Goal: Information Seeking & Learning: Find specific fact

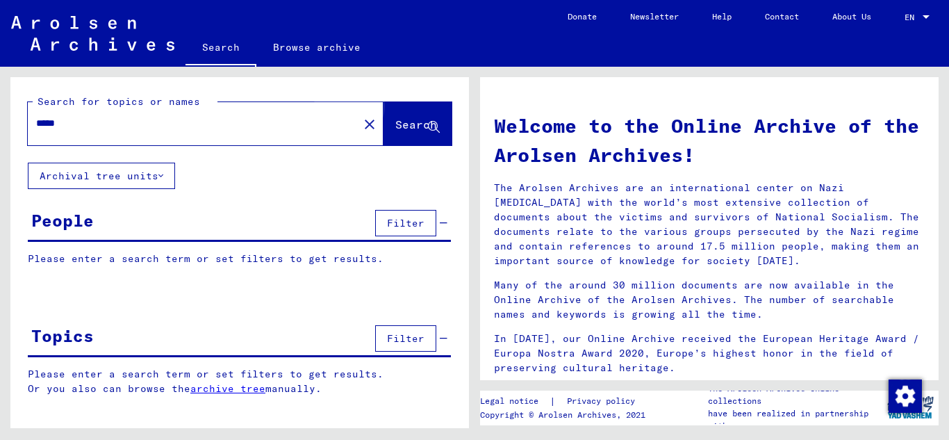
click at [406, 123] on span "Search" at bounding box center [416, 124] width 42 height 14
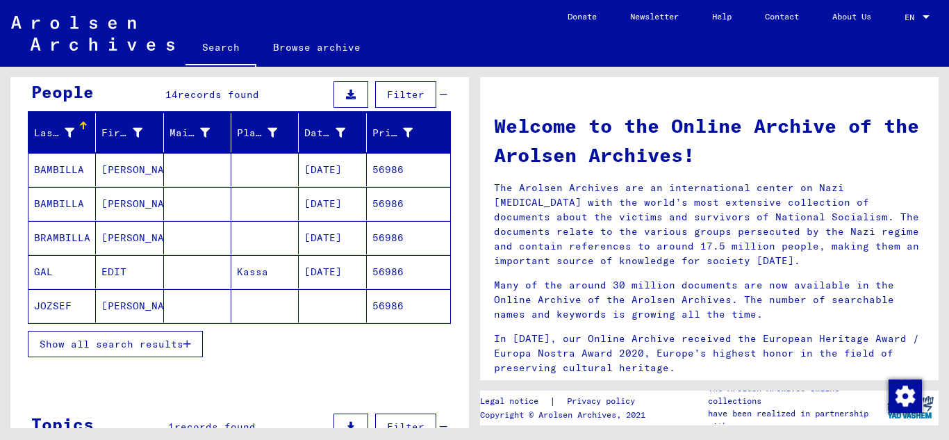
scroll to position [139, 0]
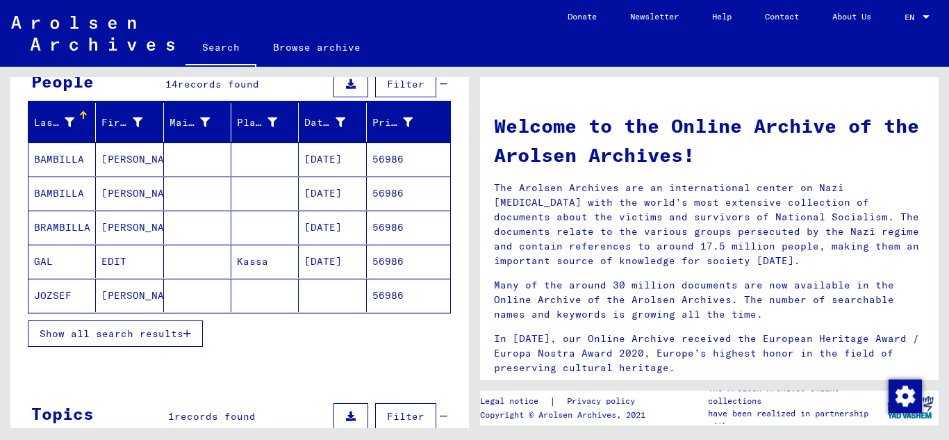
click at [188, 341] on button "Show all search results" at bounding box center [115, 333] width 175 height 26
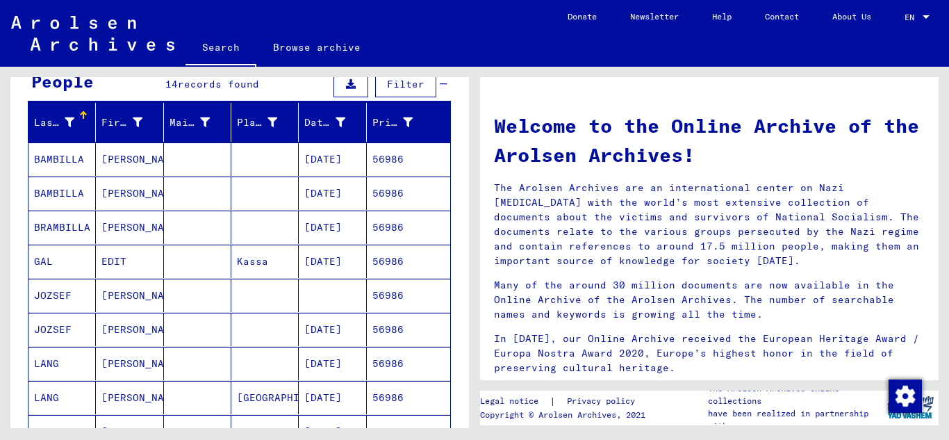
click at [387, 331] on mat-cell "56986" at bounding box center [408, 329] width 83 height 33
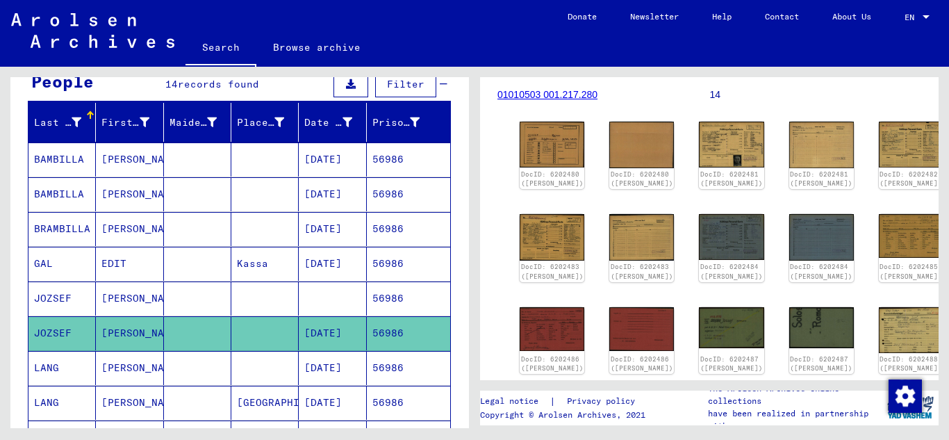
scroll to position [208, 0]
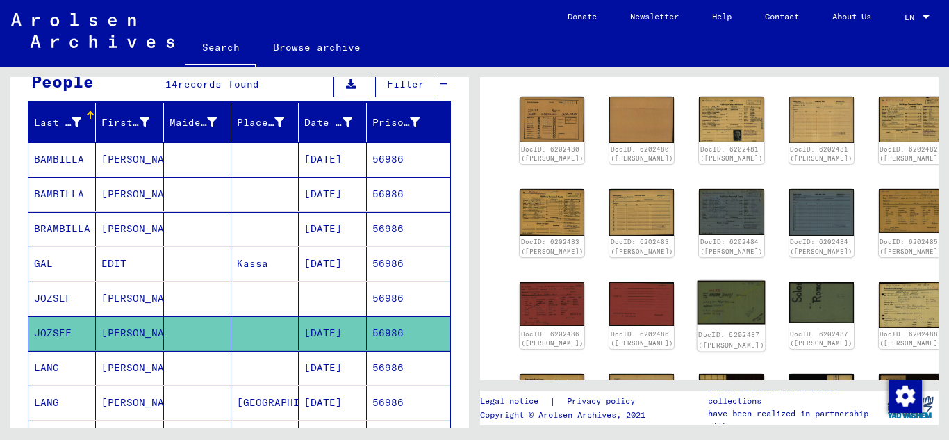
click at [697, 319] on img at bounding box center [731, 302] width 68 height 44
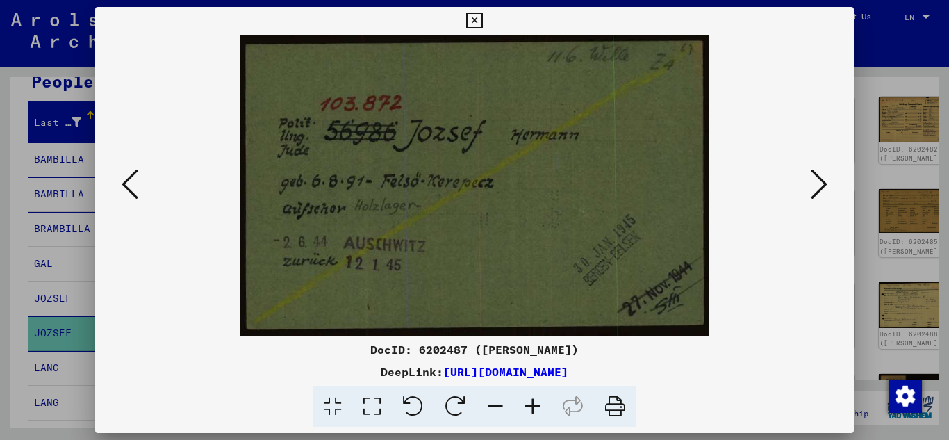
click at [469, 22] on icon at bounding box center [474, 21] width 16 height 17
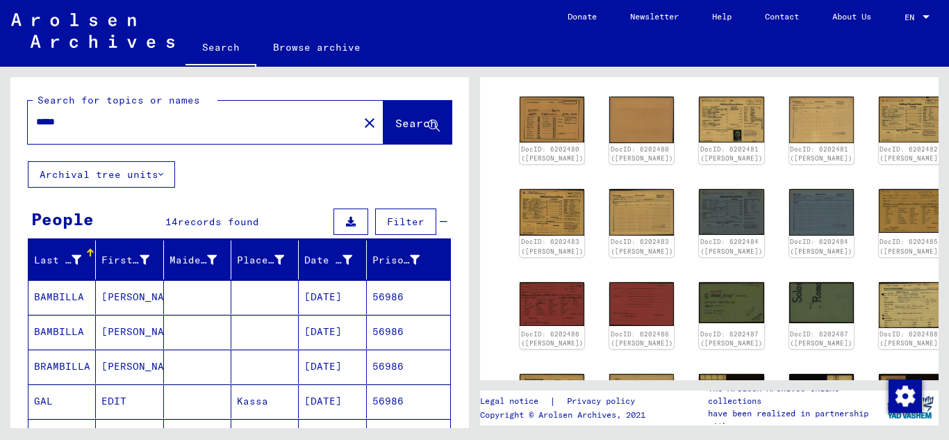
scroll to position [0, 0]
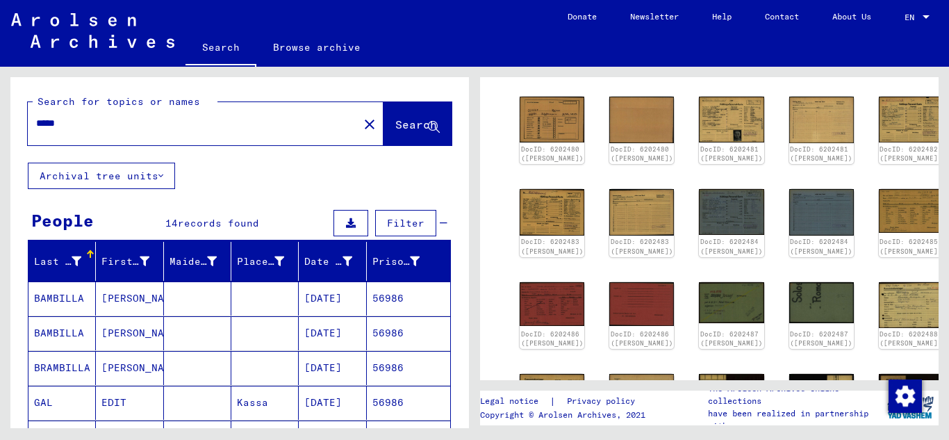
click at [108, 116] on input "*****" at bounding box center [193, 123] width 314 height 15
click at [401, 120] on span "Search" at bounding box center [416, 124] width 42 height 14
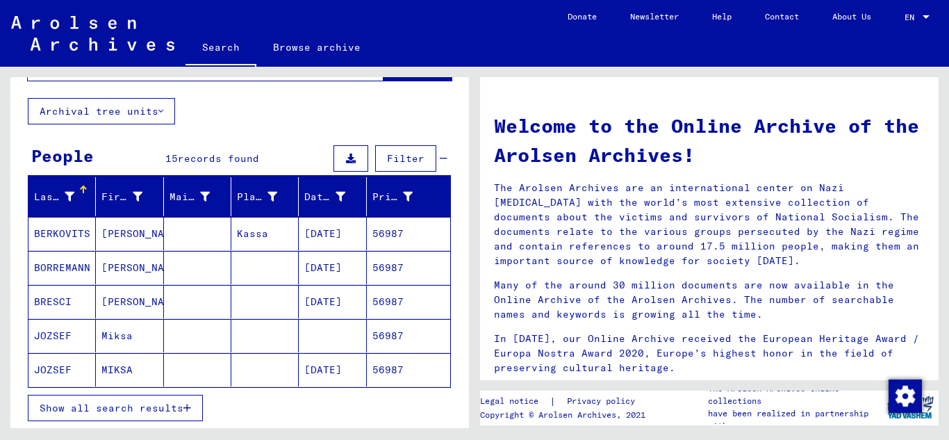
scroll to position [139, 0]
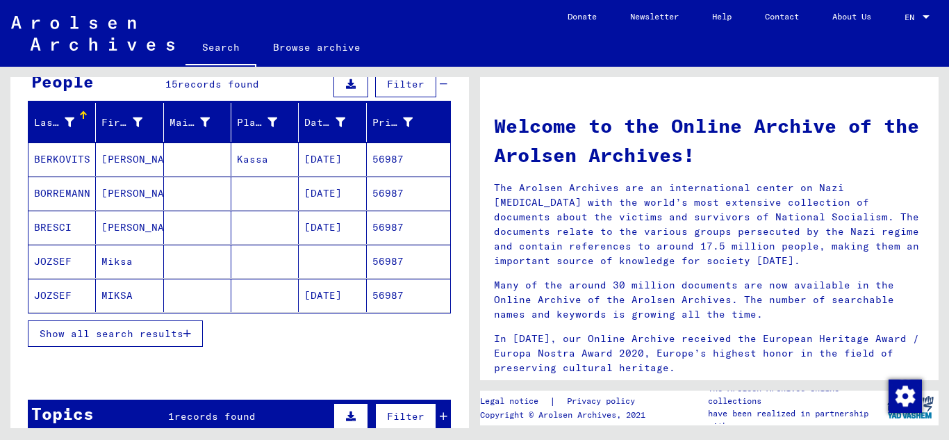
click at [408, 290] on mat-cell "56987" at bounding box center [408, 294] width 83 height 33
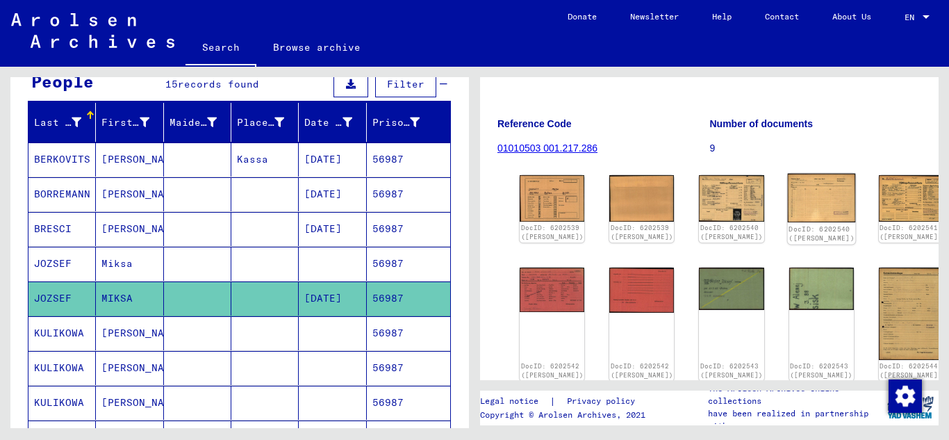
scroll to position [139, 0]
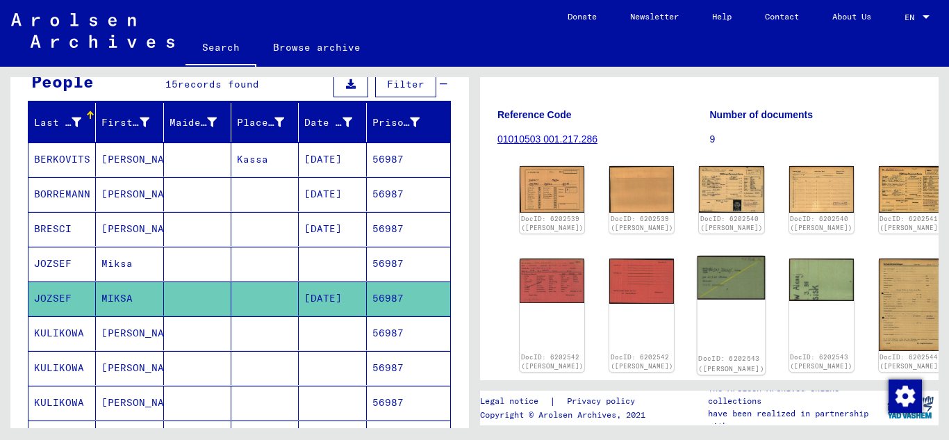
click at [697, 288] on img at bounding box center [731, 278] width 68 height 44
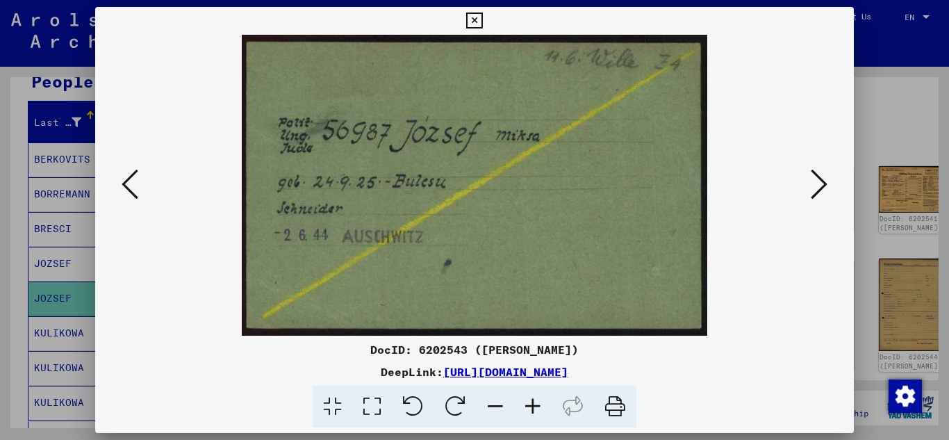
click at [828, 176] on button at bounding box center [818, 185] width 25 height 40
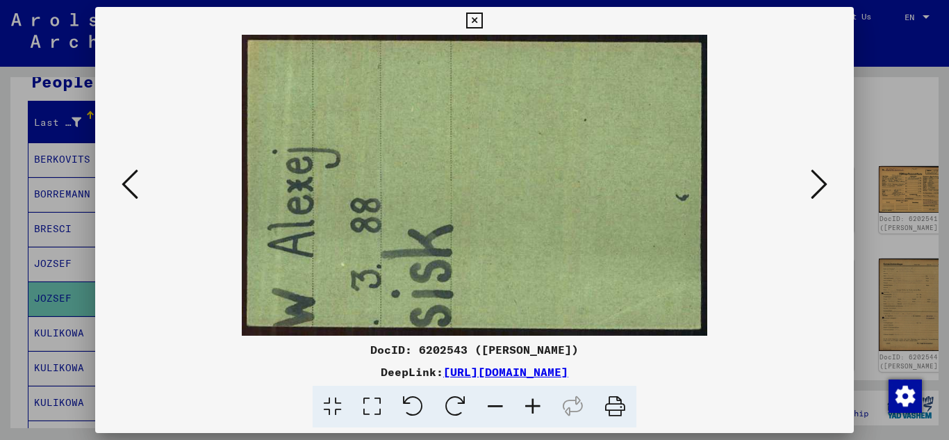
click at [828, 176] on button at bounding box center [818, 185] width 25 height 40
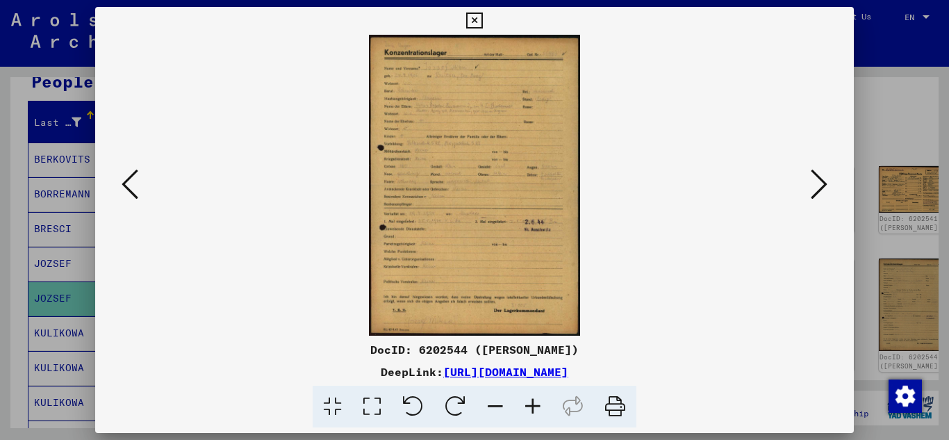
click at [826, 180] on icon at bounding box center [818, 183] width 17 height 33
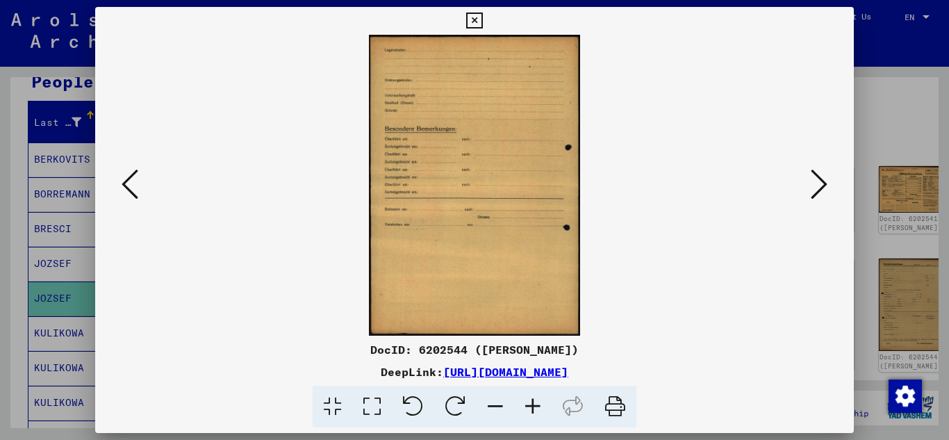
click at [826, 180] on icon at bounding box center [818, 183] width 17 height 33
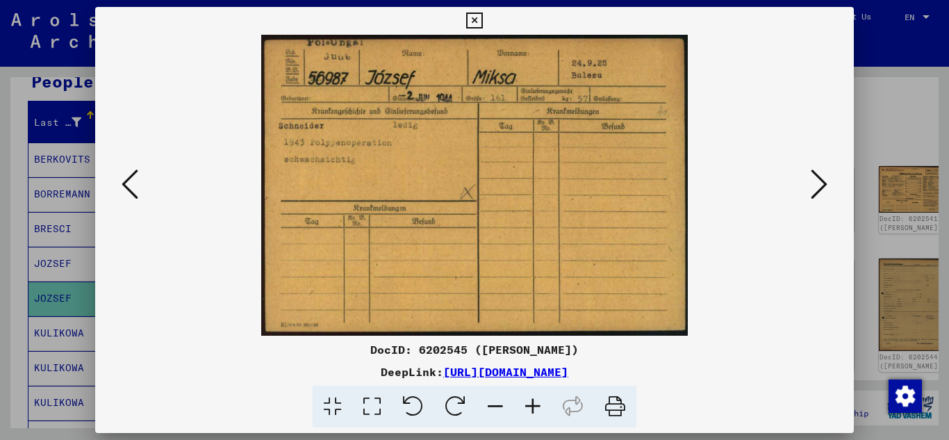
click at [827, 181] on icon at bounding box center [818, 183] width 17 height 33
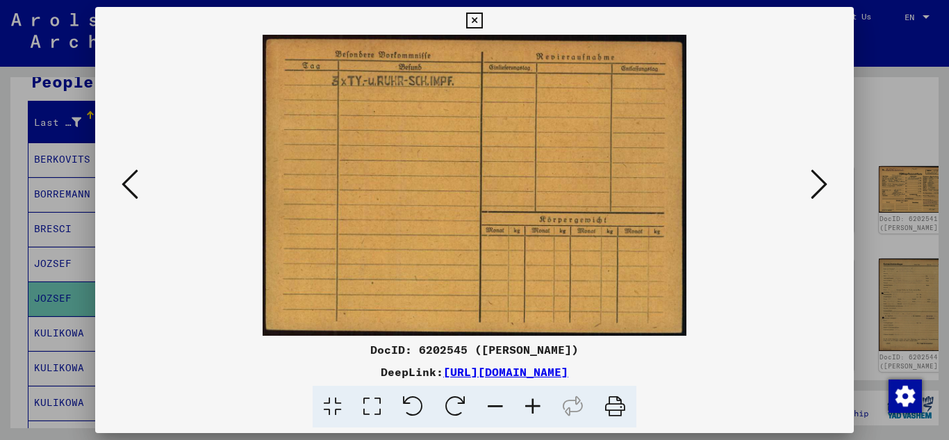
click at [827, 182] on icon at bounding box center [818, 183] width 17 height 33
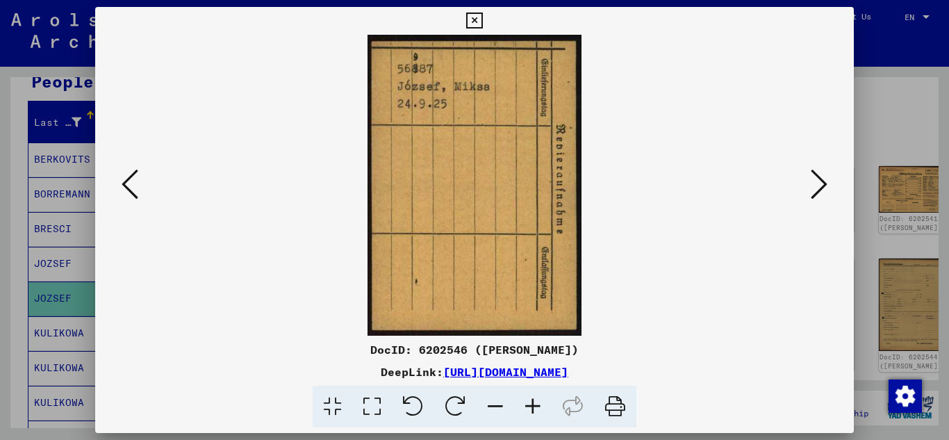
click at [467, 15] on icon at bounding box center [474, 21] width 16 height 17
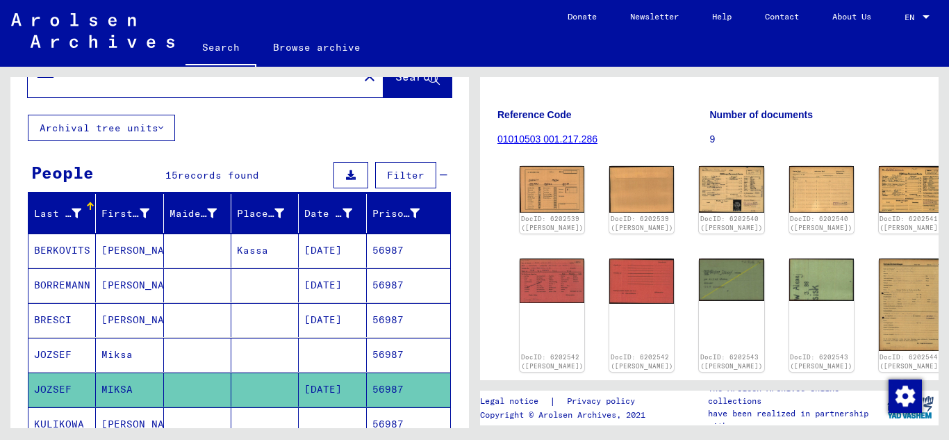
scroll to position [0, 0]
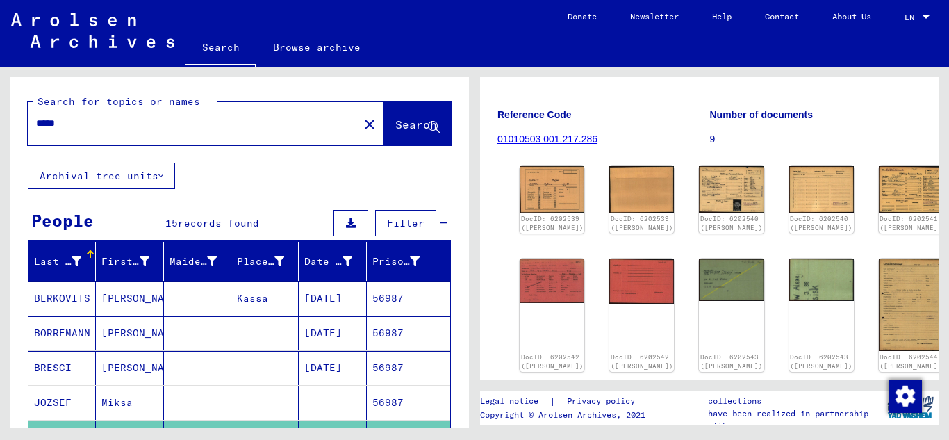
click at [113, 121] on input "*****" at bounding box center [193, 123] width 314 height 15
click at [392, 117] on button "Search" at bounding box center [417, 123] width 68 height 43
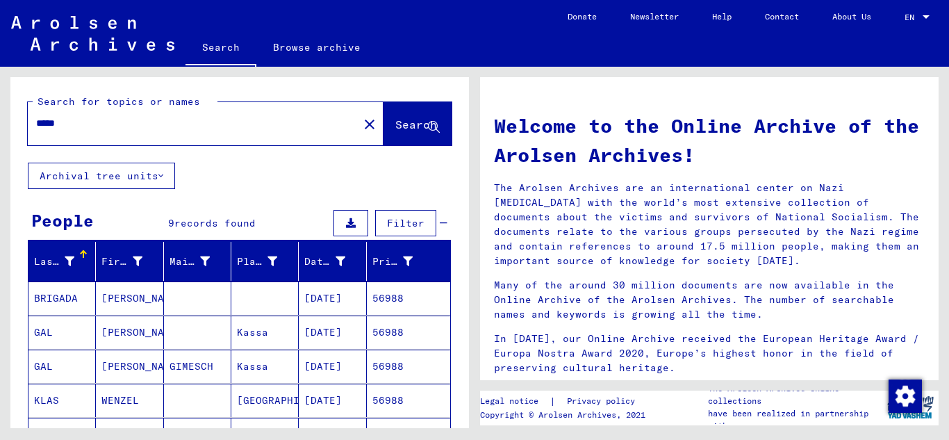
scroll to position [139, 0]
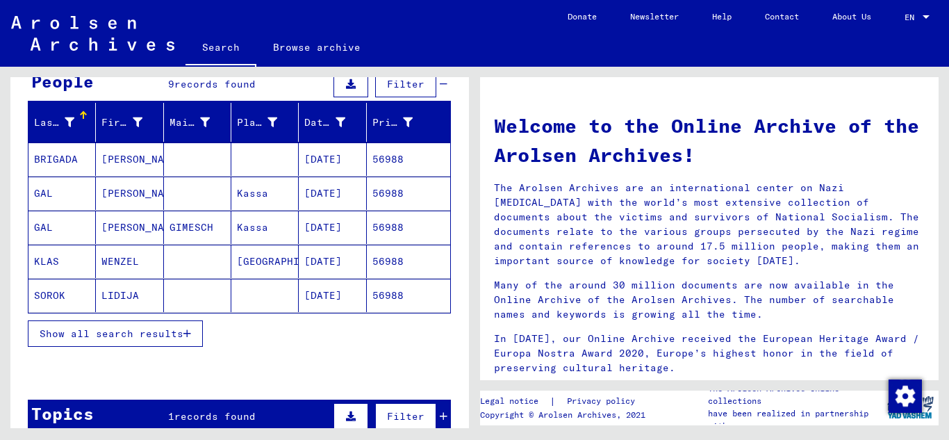
click at [197, 333] on button "Show all search results" at bounding box center [115, 333] width 175 height 26
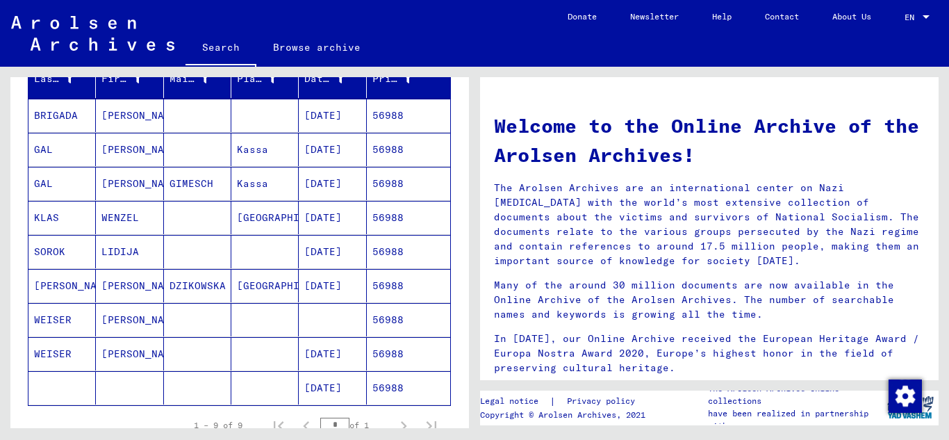
scroll to position [278, 0]
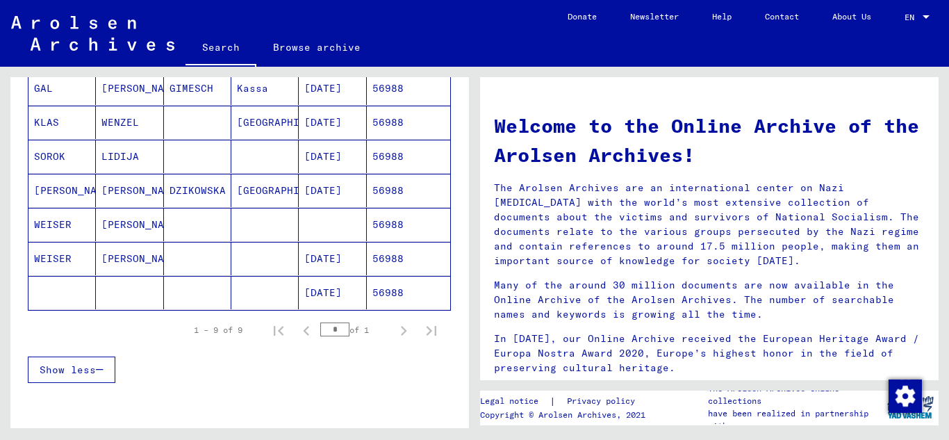
click at [392, 258] on mat-cell "56988" at bounding box center [408, 258] width 83 height 33
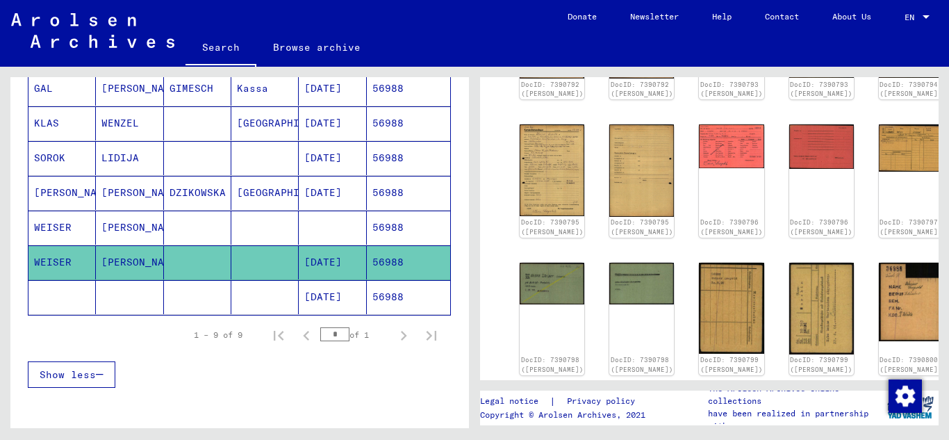
scroll to position [278, 0]
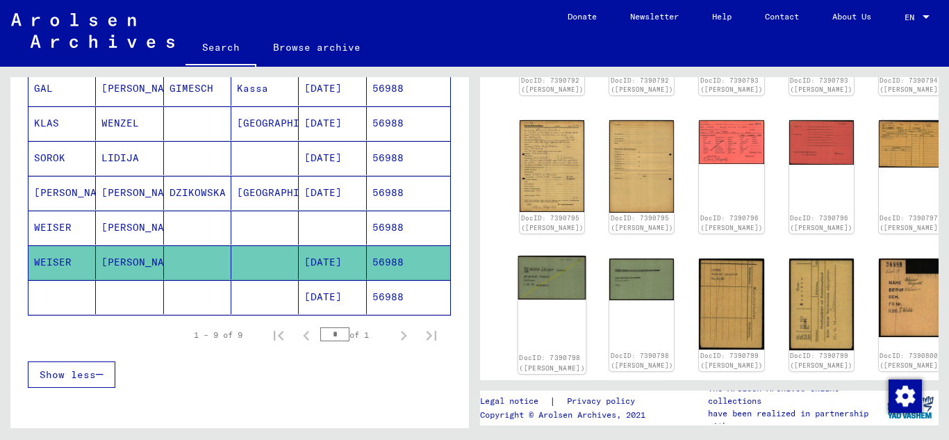
click at [551, 281] on img at bounding box center [552, 278] width 68 height 44
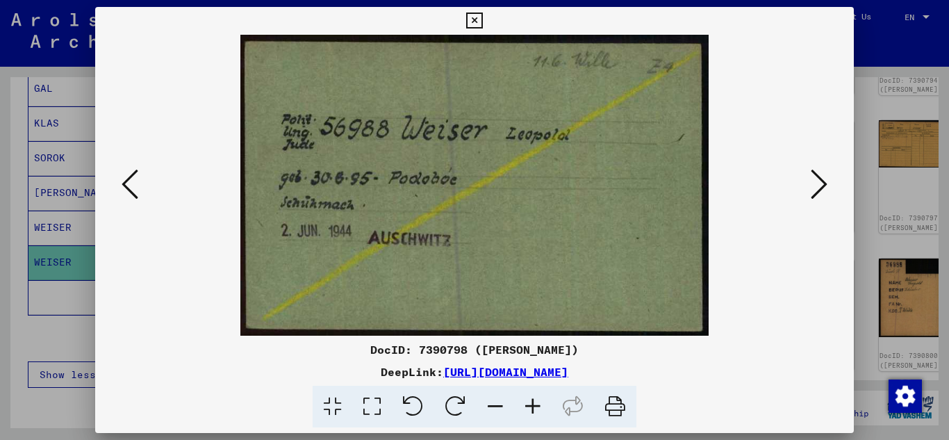
click at [824, 176] on icon at bounding box center [818, 183] width 17 height 33
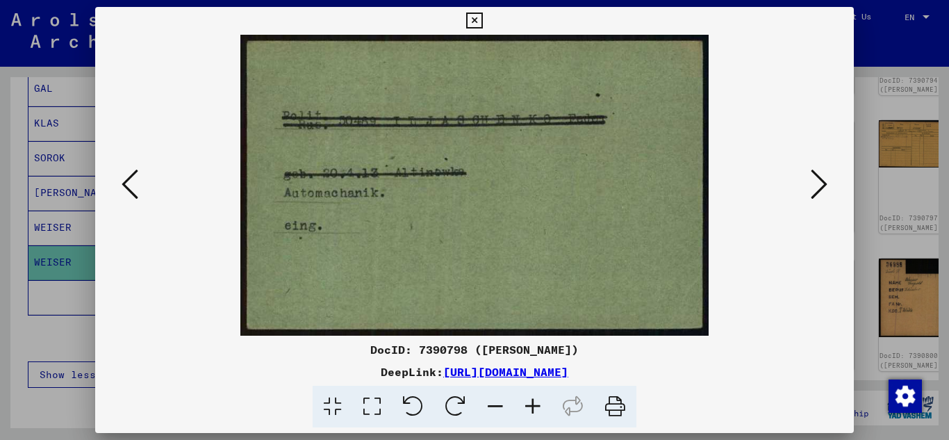
click at [825, 176] on icon at bounding box center [818, 183] width 17 height 33
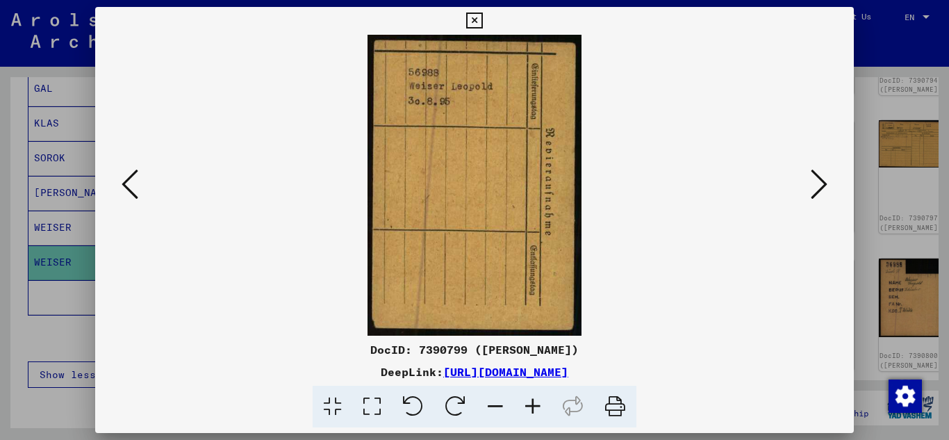
click at [473, 24] on icon at bounding box center [474, 21] width 16 height 17
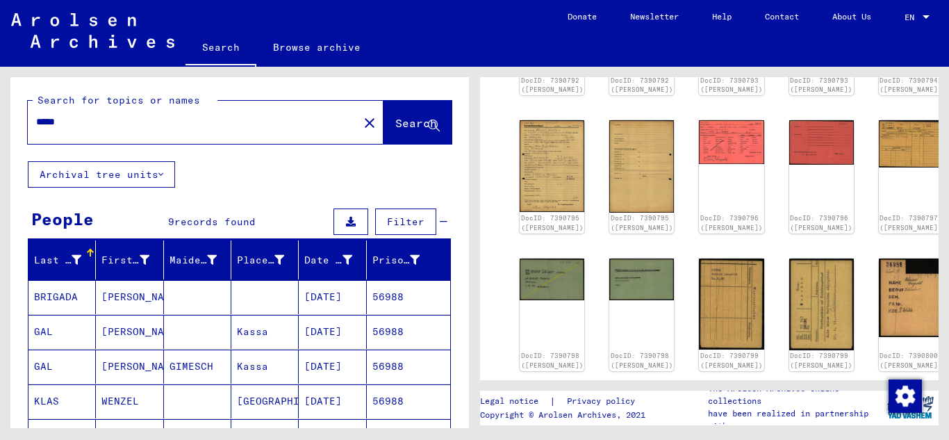
scroll to position [0, 0]
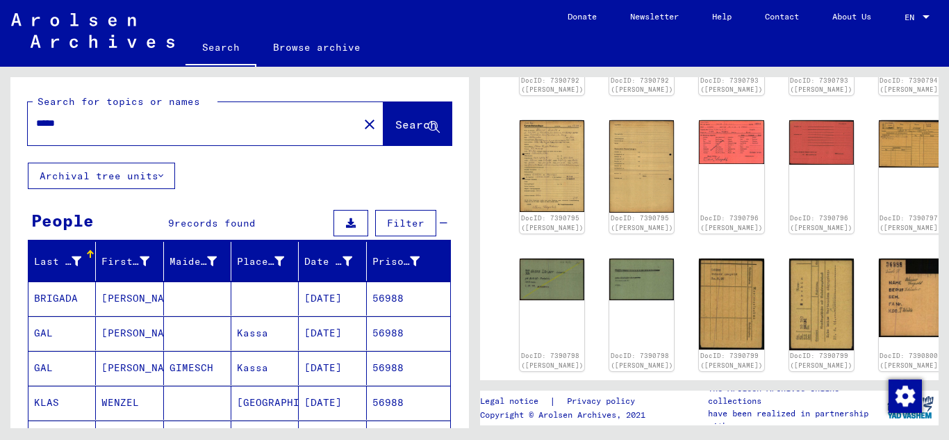
click at [91, 117] on input "*****" at bounding box center [193, 123] width 314 height 15
click at [396, 129] on span "Search" at bounding box center [416, 124] width 42 height 14
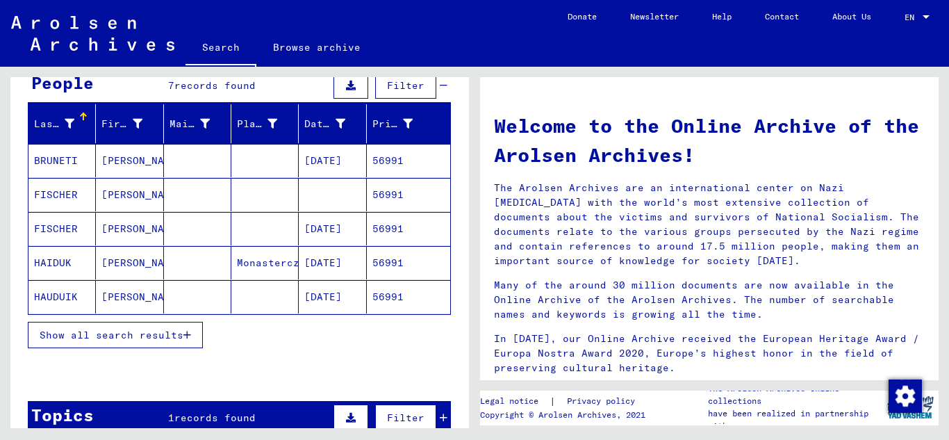
scroll to position [139, 0]
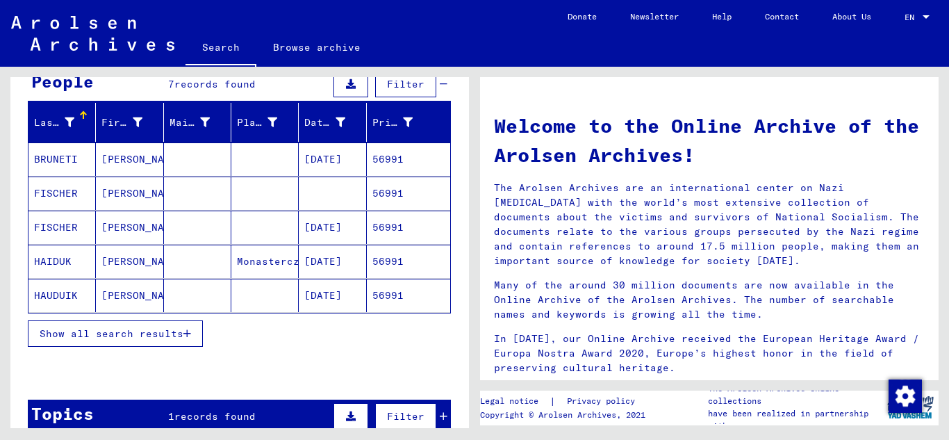
click at [384, 231] on mat-cell "56991" at bounding box center [408, 226] width 83 height 33
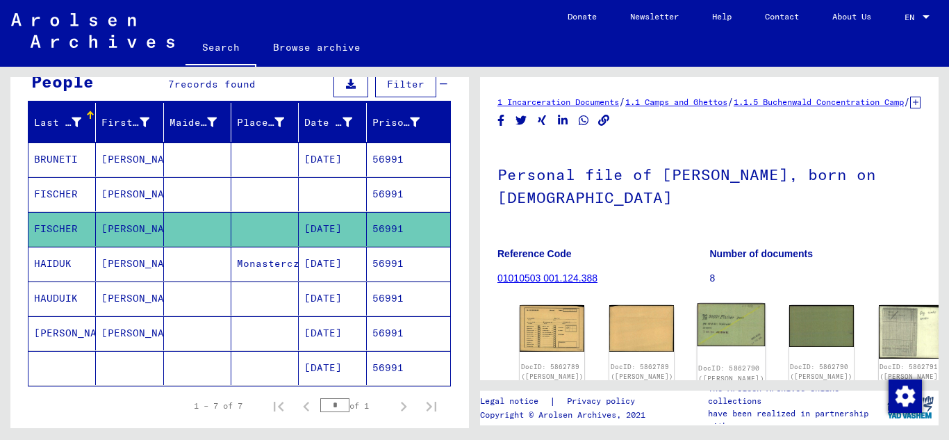
click at [697, 336] on img at bounding box center [731, 324] width 68 height 43
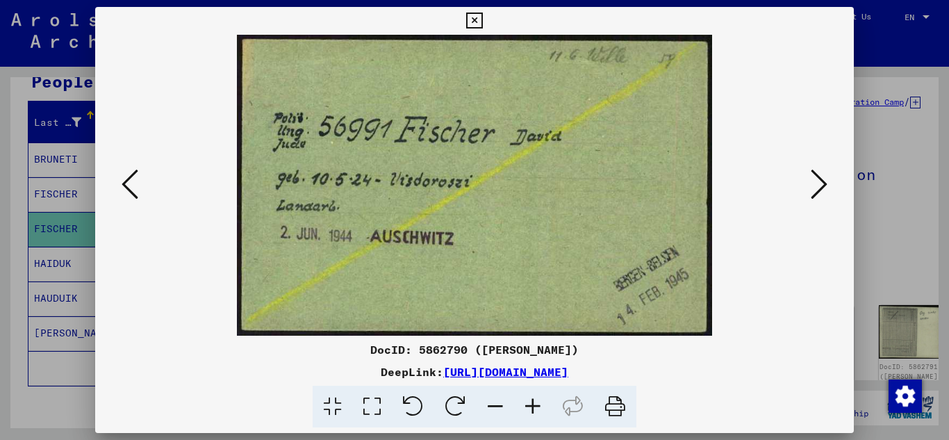
click at [479, 15] on icon at bounding box center [474, 21] width 16 height 17
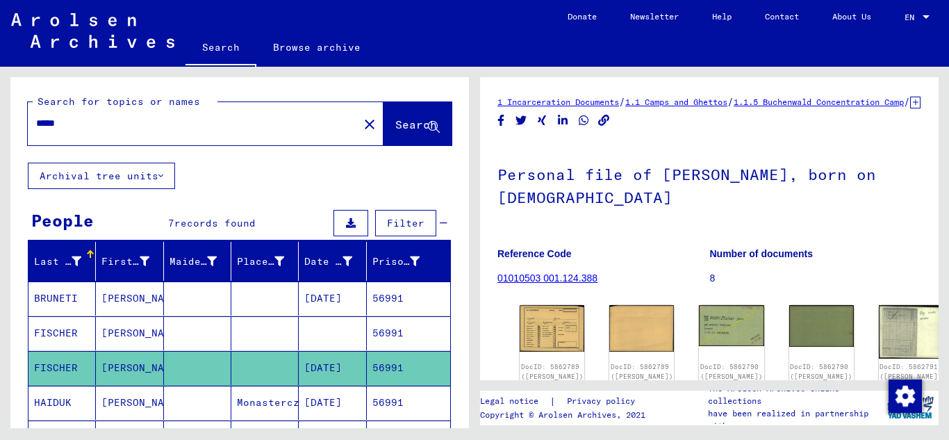
click at [66, 120] on input "*****" at bounding box center [193, 123] width 314 height 15
click at [395, 129] on span "Search" at bounding box center [416, 124] width 42 height 14
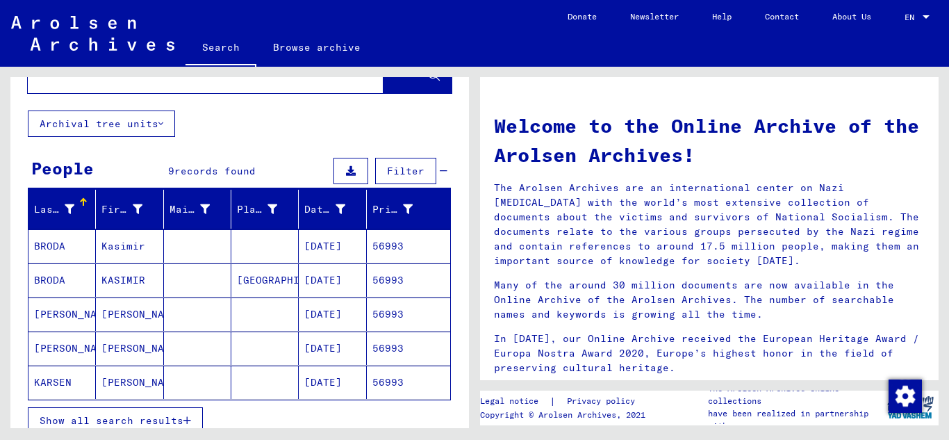
scroll to position [139, 0]
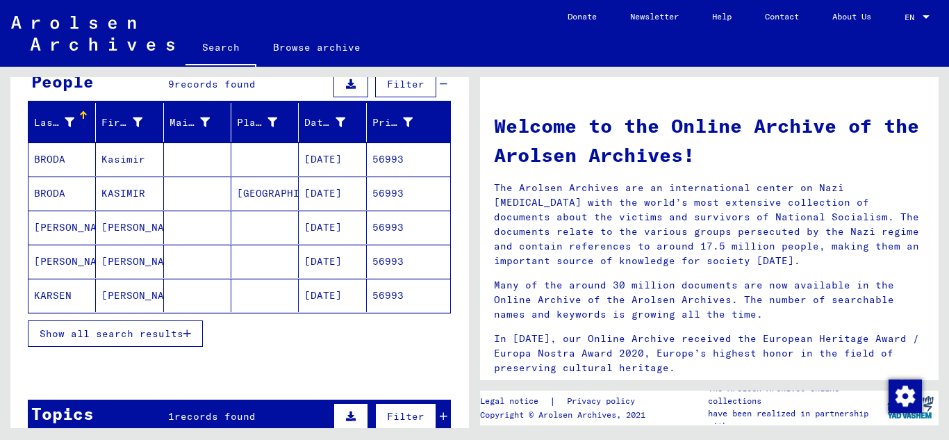
click at [178, 336] on span "Show all search results" at bounding box center [112, 333] width 144 height 13
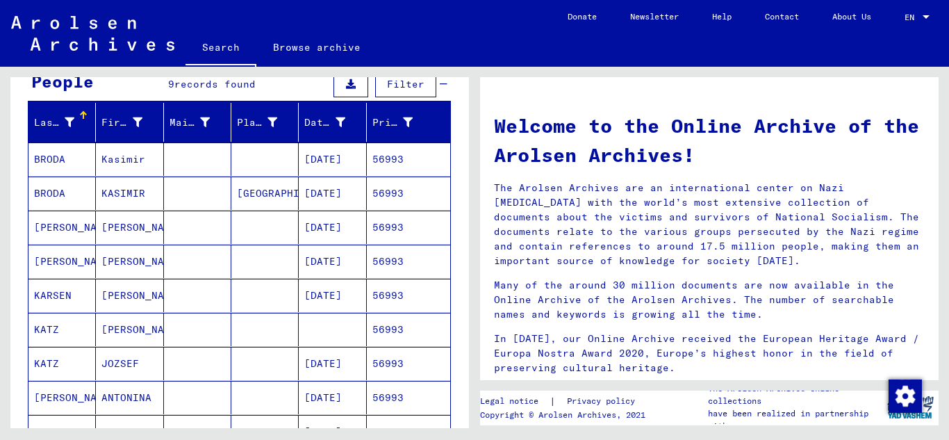
scroll to position [278, 0]
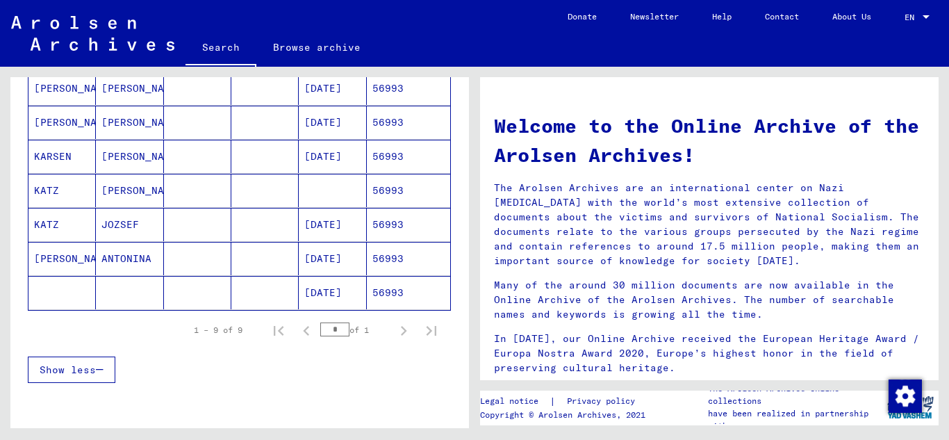
click at [387, 235] on mat-cell "56993" at bounding box center [408, 224] width 83 height 33
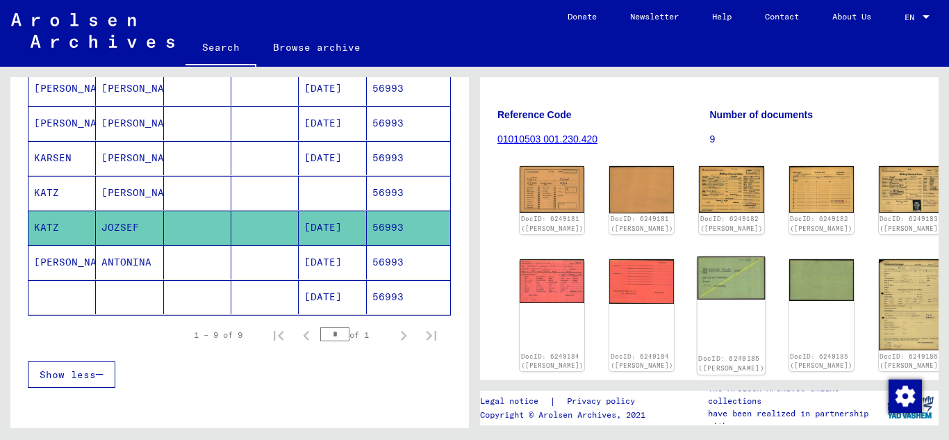
click at [697, 301] on div "DocID: 6249185 ([PERSON_NAME])" at bounding box center [731, 315] width 68 height 118
click at [697, 278] on img at bounding box center [731, 277] width 68 height 43
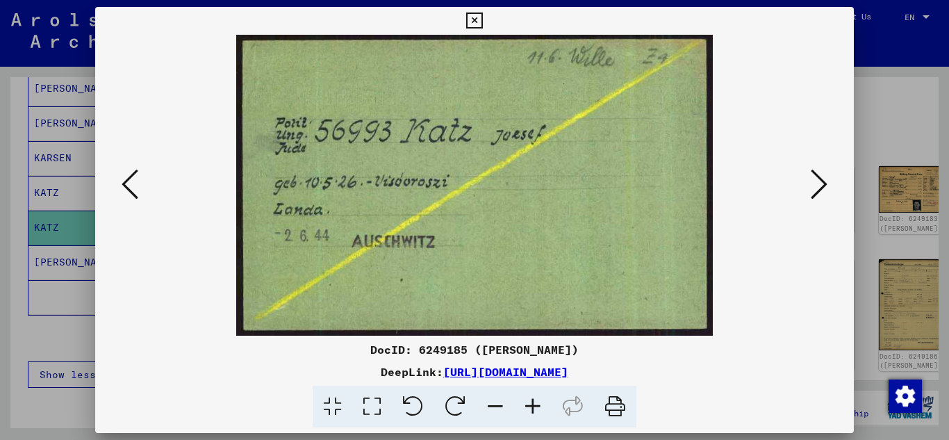
click at [825, 182] on icon at bounding box center [818, 183] width 17 height 33
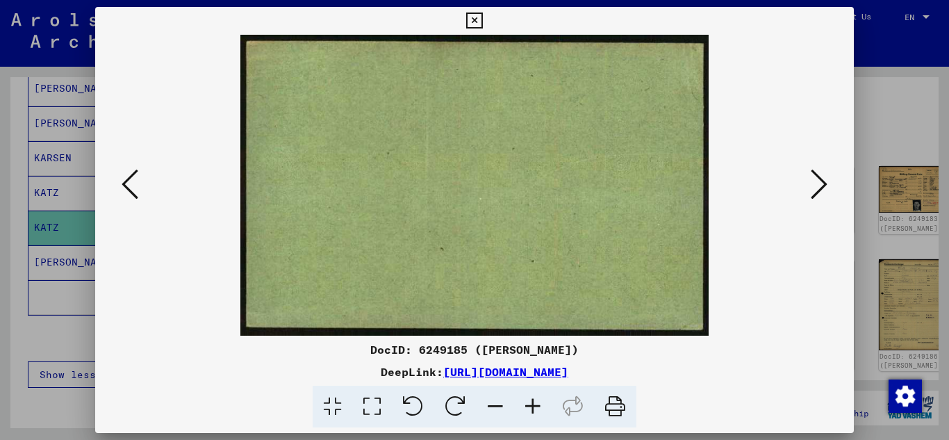
click at [825, 182] on icon at bounding box center [818, 183] width 17 height 33
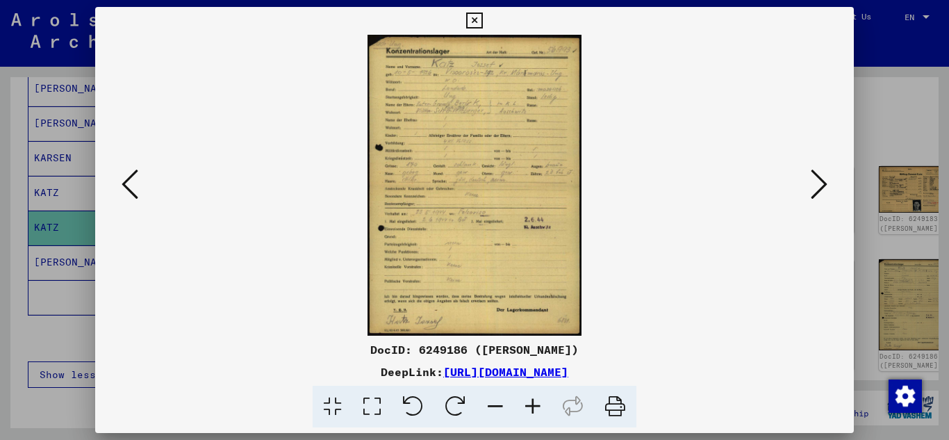
click at [808, 192] on button at bounding box center [818, 185] width 25 height 40
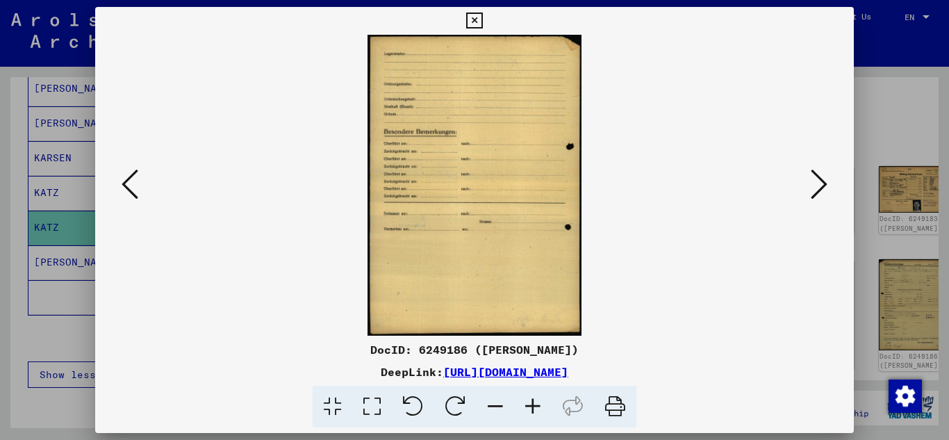
click at [808, 192] on button at bounding box center [818, 185] width 25 height 40
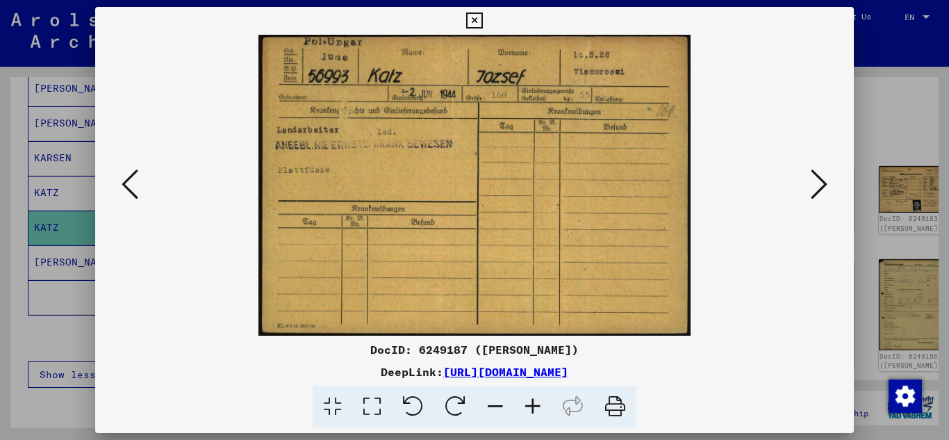
click at [808, 194] on button at bounding box center [818, 185] width 25 height 40
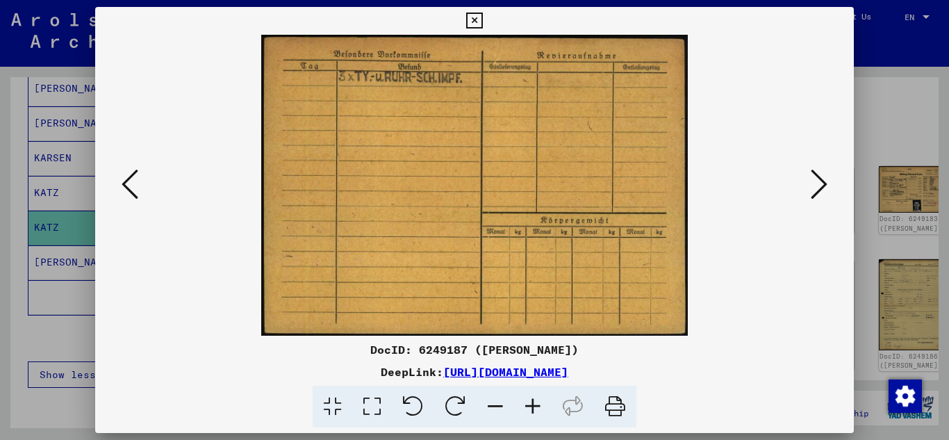
click at [808, 194] on button at bounding box center [818, 185] width 25 height 40
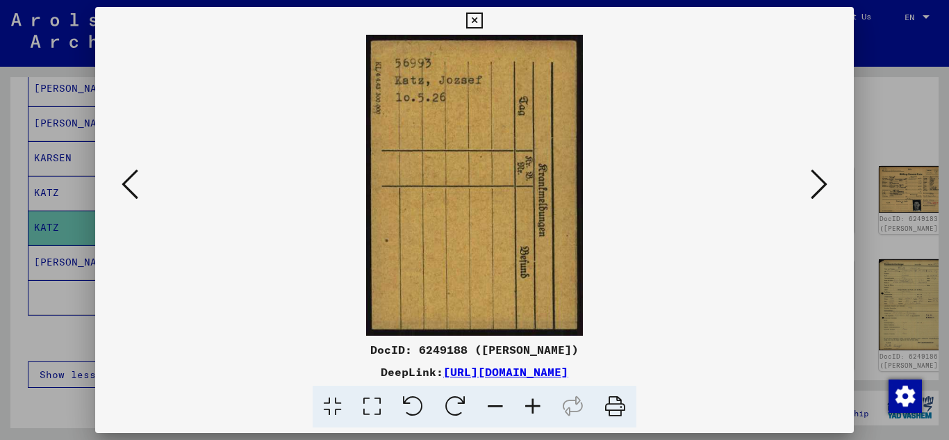
click at [808, 194] on button at bounding box center [818, 185] width 25 height 40
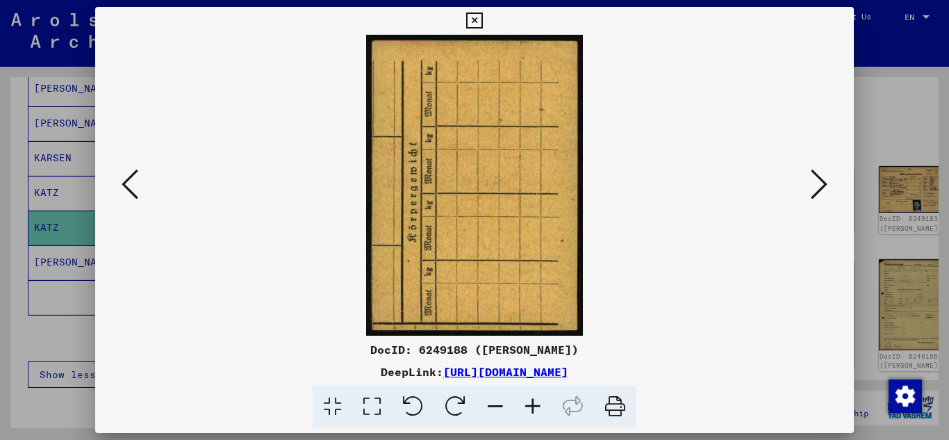
click at [808, 194] on button at bounding box center [818, 185] width 25 height 40
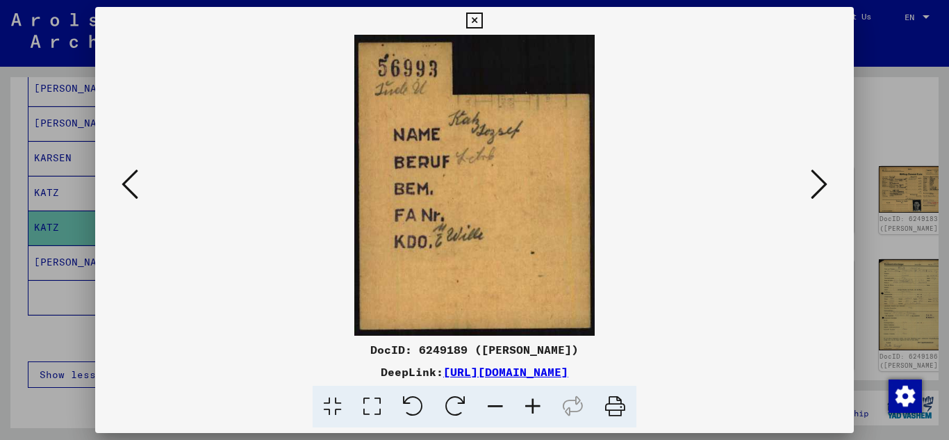
click at [806, 195] on img at bounding box center [474, 185] width 665 height 301
click at [817, 181] on icon at bounding box center [818, 183] width 17 height 33
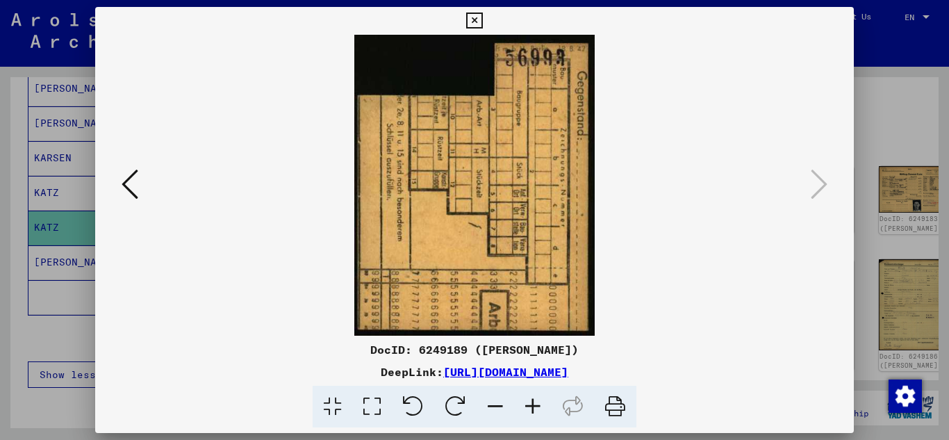
click at [135, 181] on icon at bounding box center [130, 183] width 17 height 33
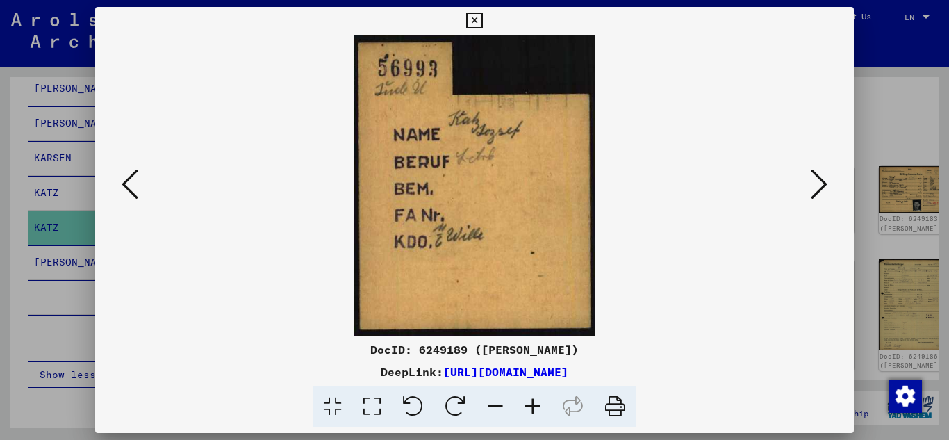
click at [135, 181] on icon at bounding box center [130, 183] width 17 height 33
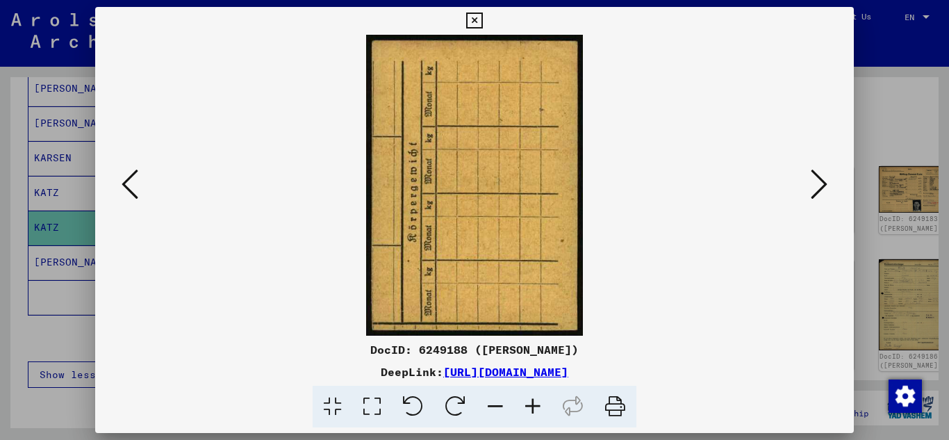
click at [134, 181] on icon at bounding box center [130, 183] width 17 height 33
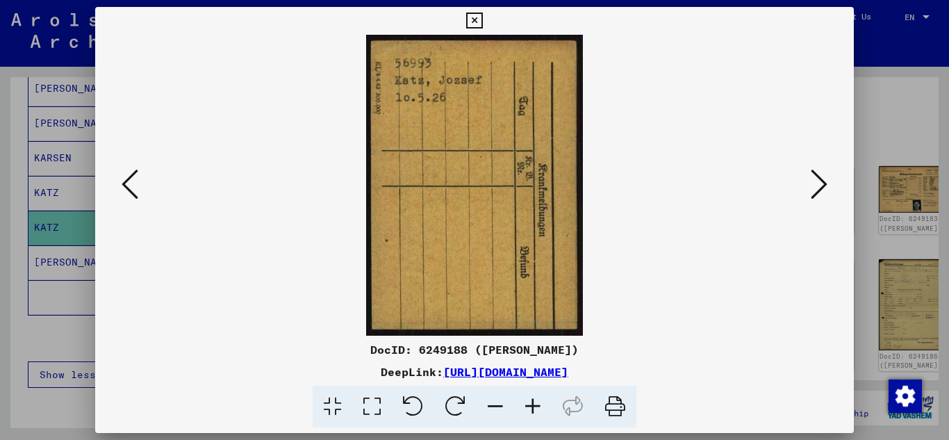
click at [134, 181] on icon at bounding box center [130, 183] width 17 height 33
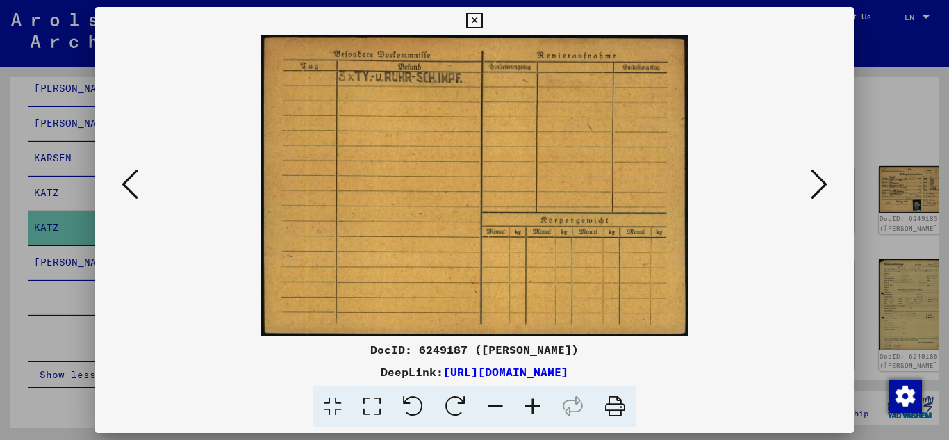
click at [135, 181] on icon at bounding box center [130, 183] width 17 height 33
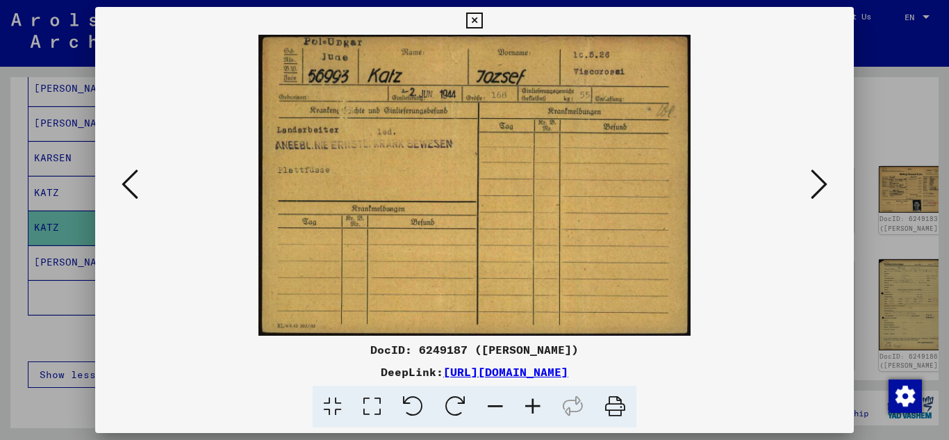
click at [135, 181] on icon at bounding box center [130, 183] width 17 height 33
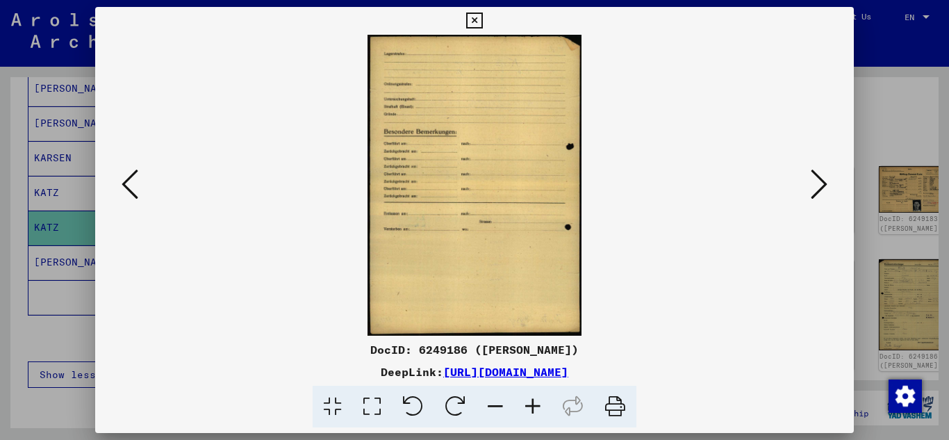
click at [135, 181] on icon at bounding box center [130, 183] width 17 height 33
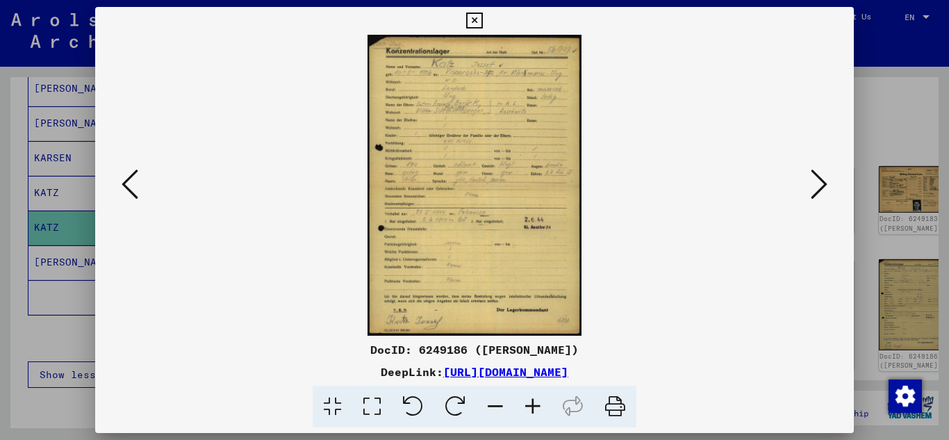
click at [135, 181] on icon at bounding box center [130, 183] width 17 height 33
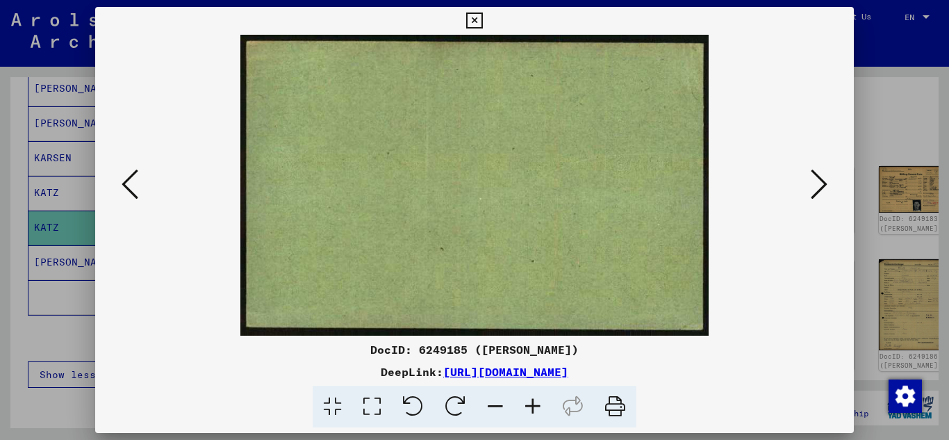
click at [135, 181] on icon at bounding box center [130, 183] width 17 height 33
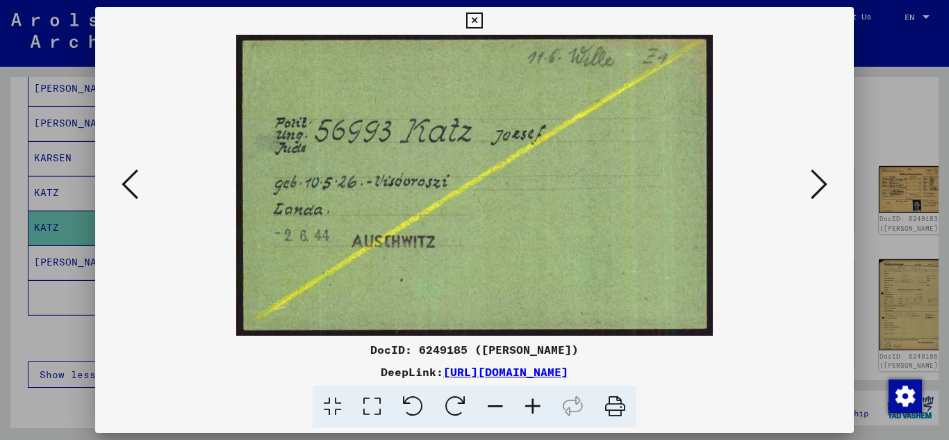
drag, startPoint x: 476, startPoint y: 19, endPoint x: 466, endPoint y: 28, distance: 12.8
click at [473, 22] on icon at bounding box center [474, 21] width 16 height 17
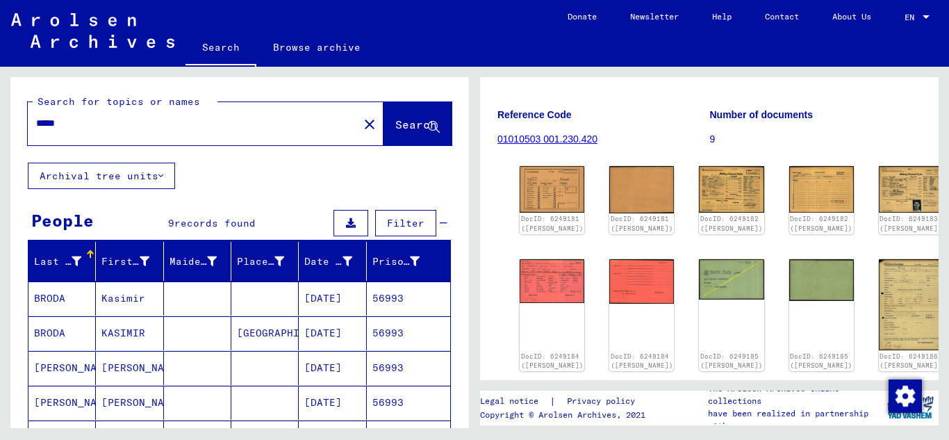
click at [86, 121] on input "*****" at bounding box center [193, 123] width 314 height 15
click at [395, 128] on span "Search" at bounding box center [416, 124] width 42 height 14
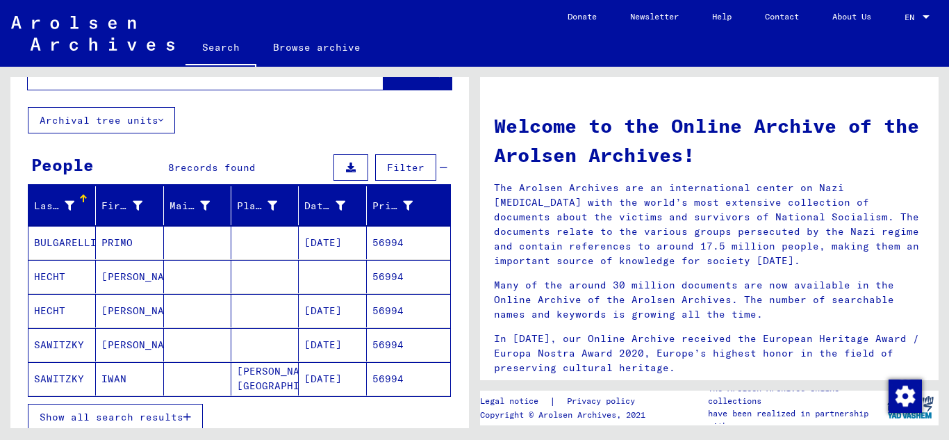
scroll to position [139, 0]
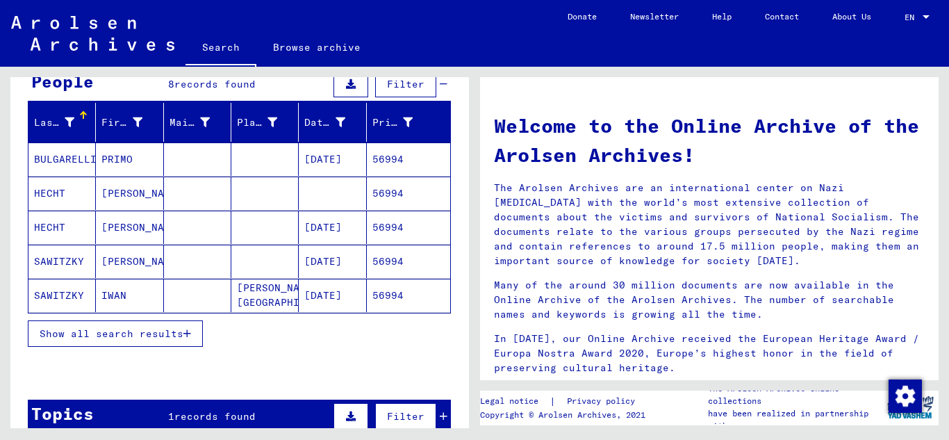
click at [188, 337] on icon "button" at bounding box center [187, 333] width 8 height 10
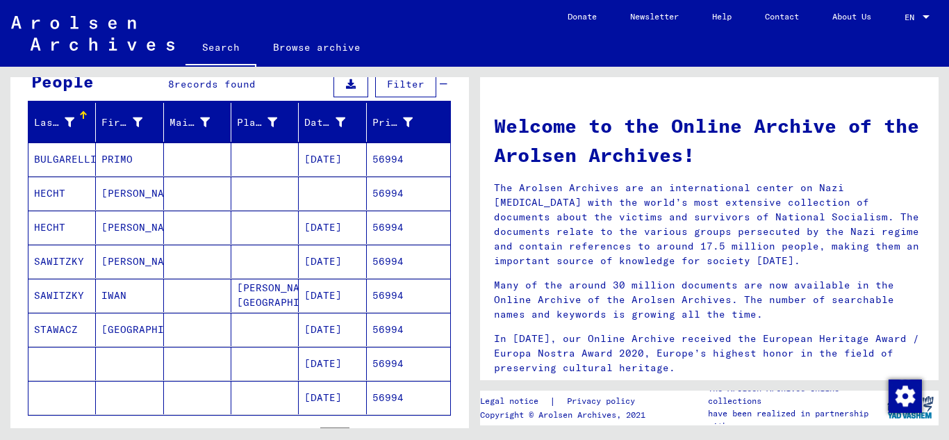
click at [402, 231] on mat-cell "56994" at bounding box center [408, 226] width 83 height 33
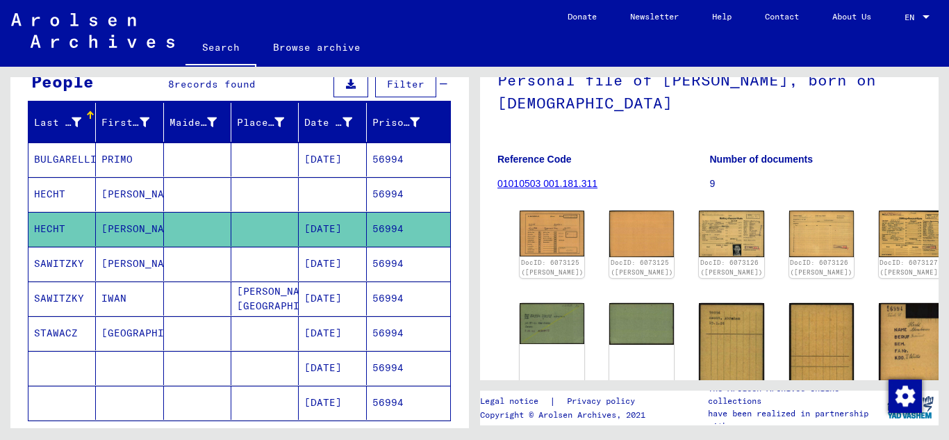
scroll to position [139, 0]
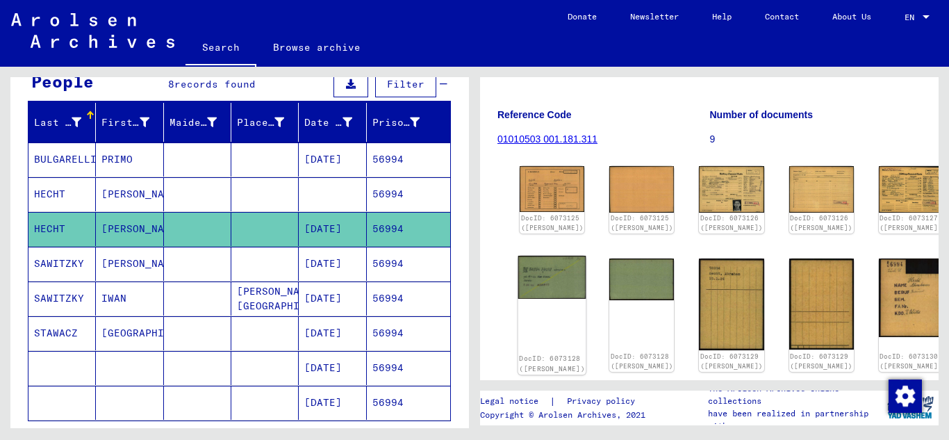
click at [526, 294] on img at bounding box center [552, 277] width 68 height 43
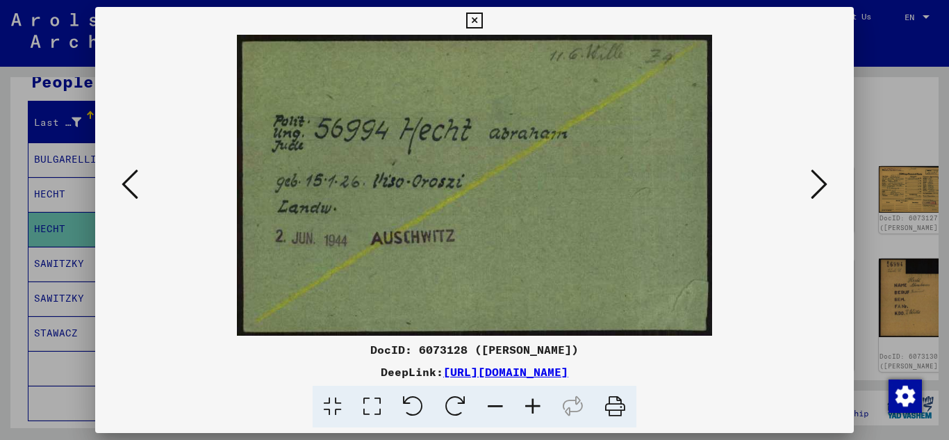
click at [469, 22] on icon at bounding box center [474, 21] width 16 height 17
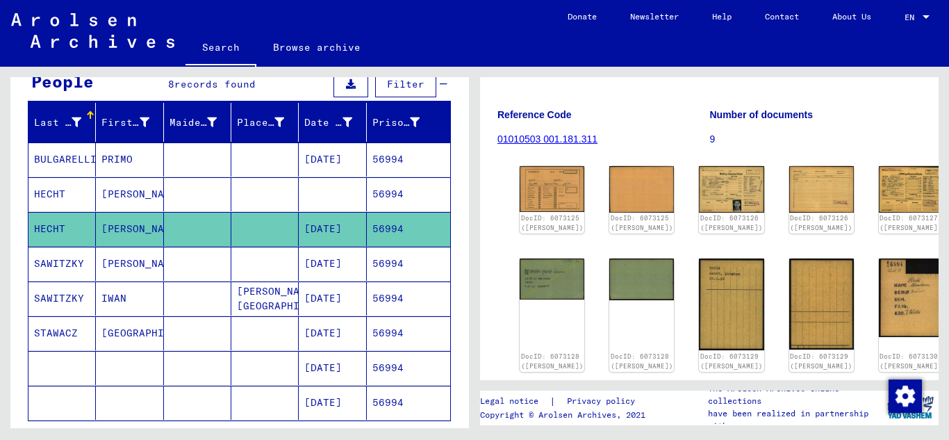
scroll to position [0, 0]
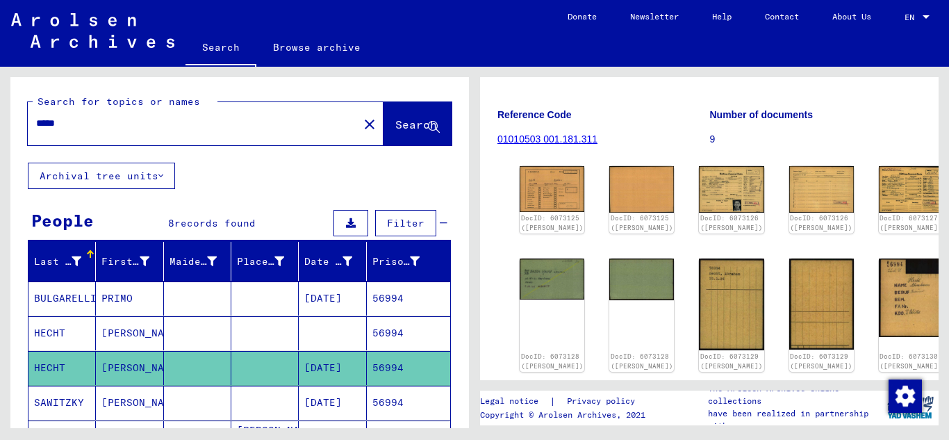
click at [69, 124] on input "*****" at bounding box center [193, 123] width 314 height 15
click at [395, 130] on span "Search" at bounding box center [416, 124] width 42 height 14
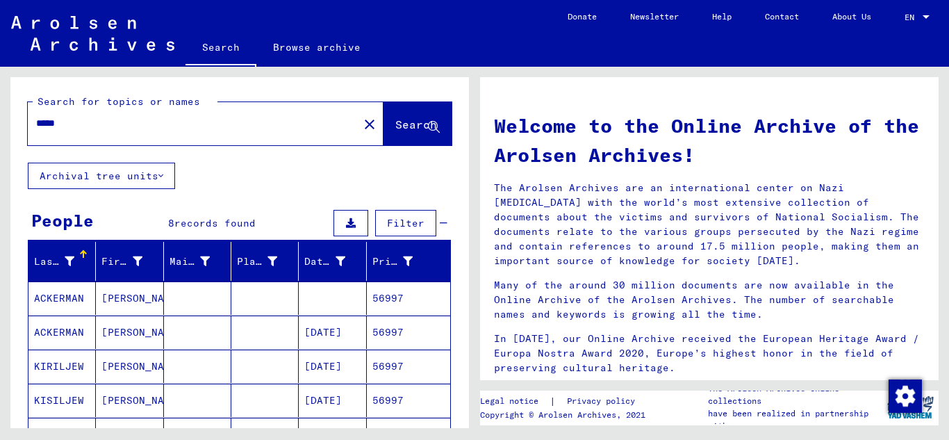
scroll to position [69, 0]
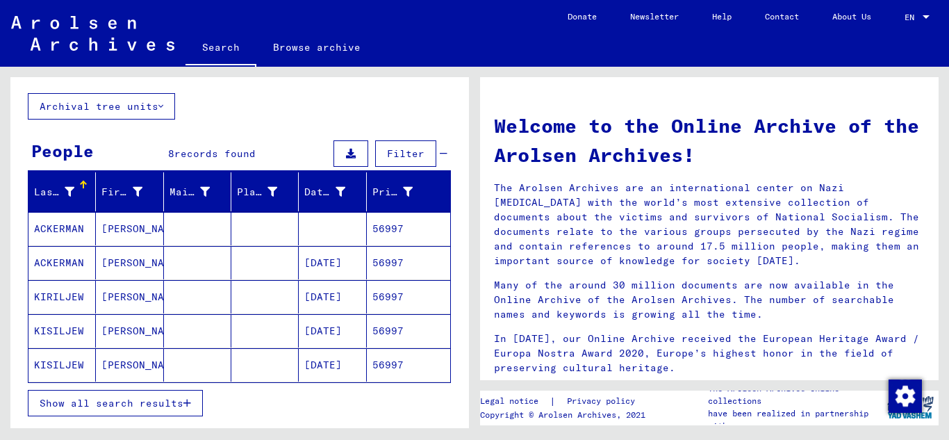
click at [390, 271] on mat-cell "56997" at bounding box center [408, 262] width 83 height 33
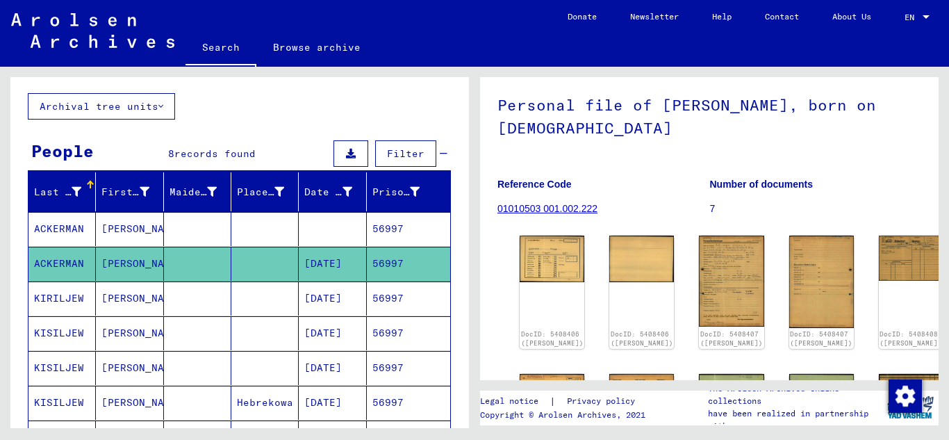
scroll to position [208, 0]
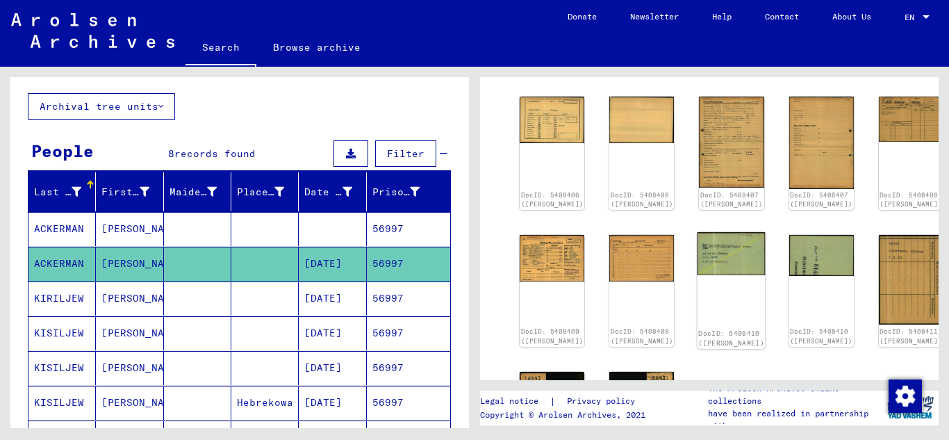
click at [697, 251] on img at bounding box center [731, 253] width 68 height 43
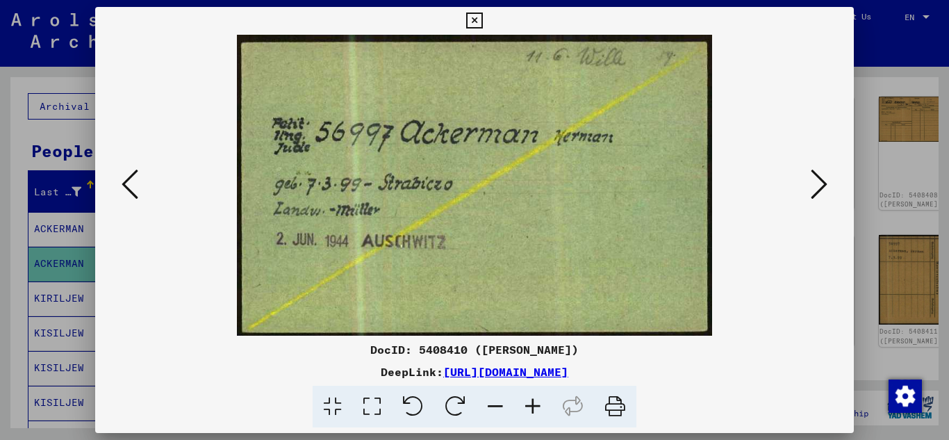
click at [470, 23] on icon at bounding box center [474, 21] width 16 height 17
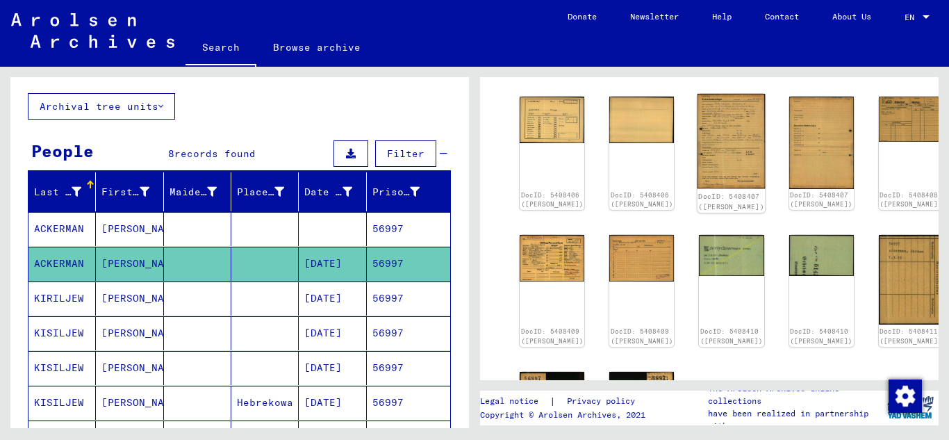
click at [697, 136] on img at bounding box center [731, 141] width 68 height 95
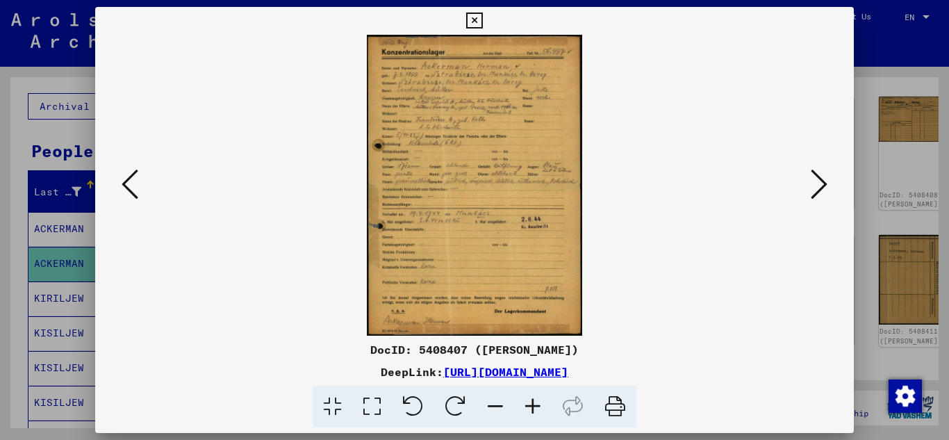
click at [533, 408] on icon at bounding box center [533, 406] width 38 height 42
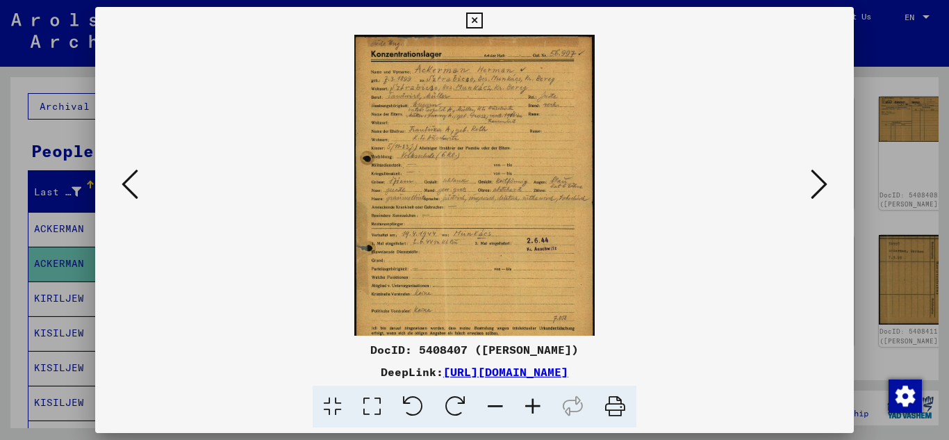
click at [533, 408] on icon at bounding box center [533, 406] width 38 height 42
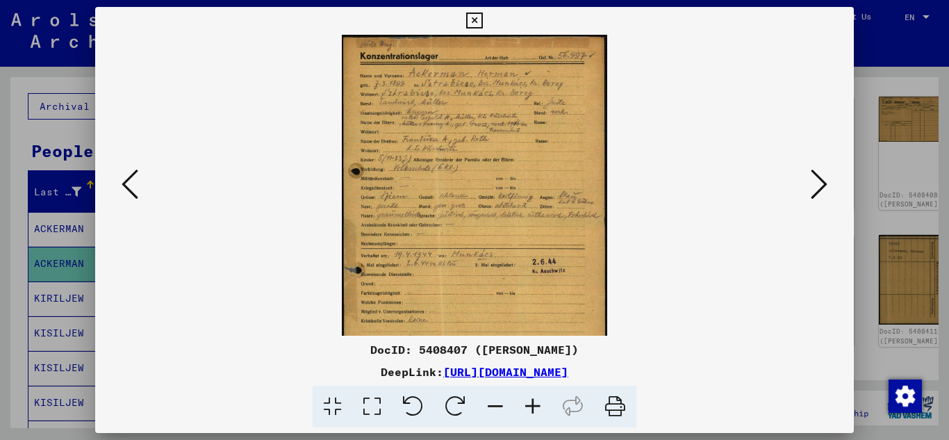
click at [532, 408] on icon at bounding box center [533, 406] width 38 height 42
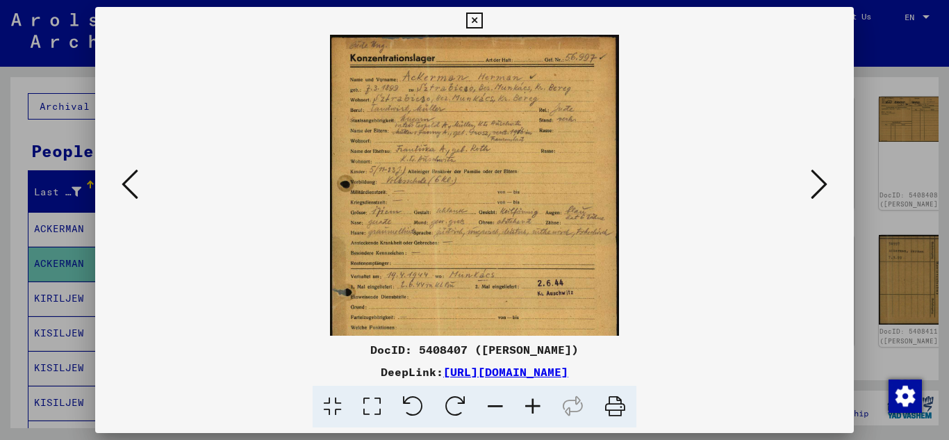
click at [532, 408] on icon at bounding box center [533, 406] width 38 height 42
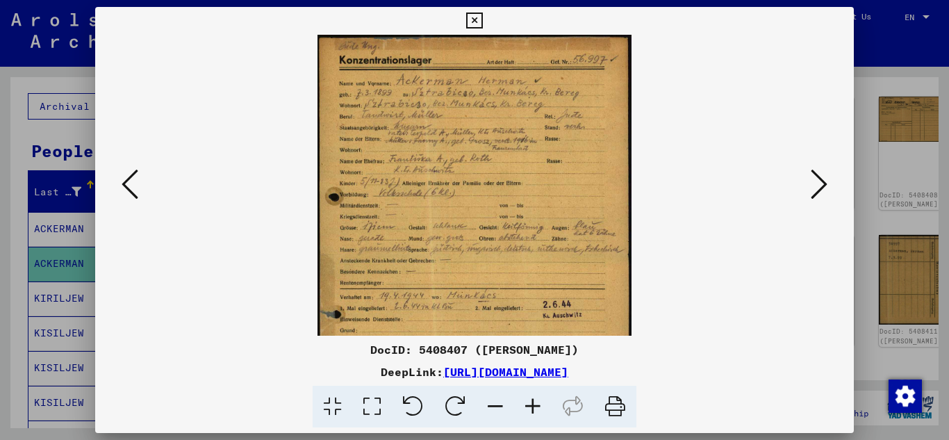
click at [532, 408] on icon at bounding box center [533, 406] width 38 height 42
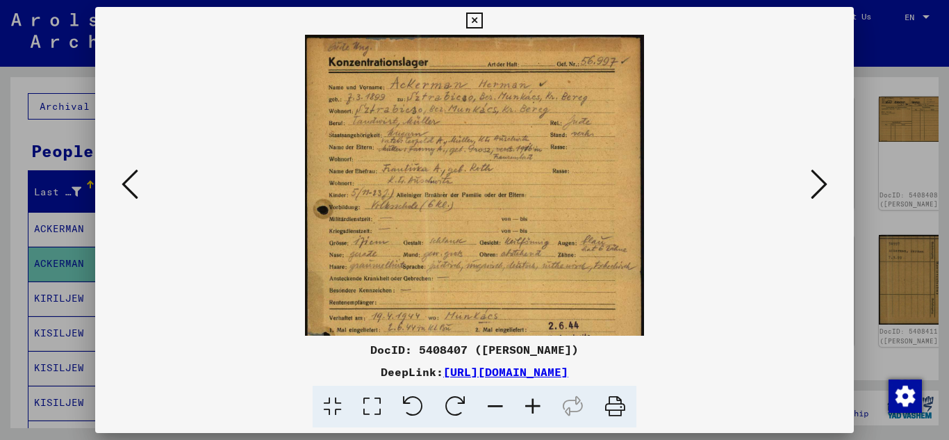
click at [532, 408] on icon at bounding box center [533, 406] width 38 height 42
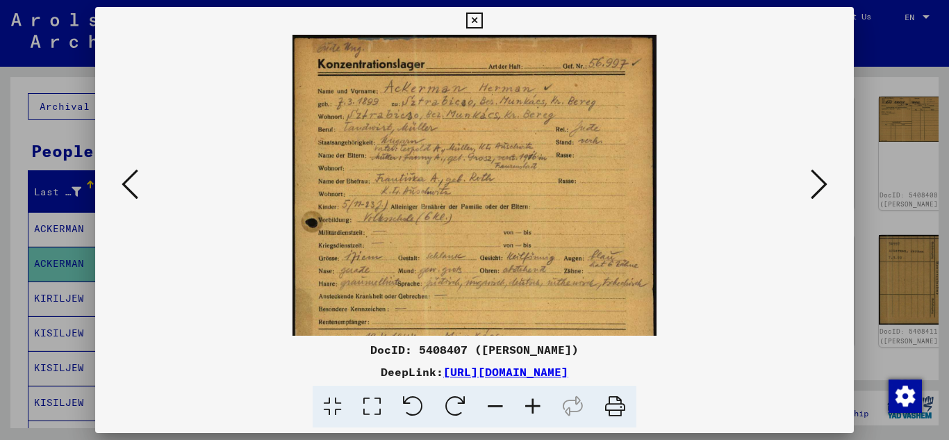
click at [532, 408] on icon at bounding box center [533, 406] width 38 height 42
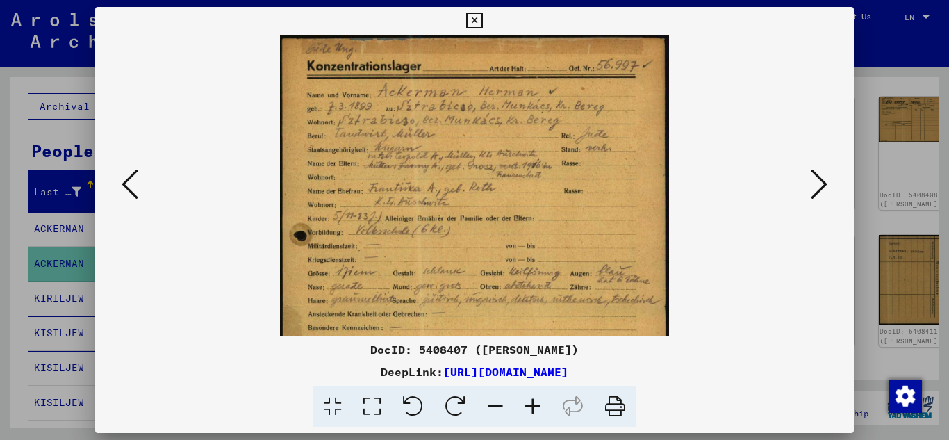
click at [532, 408] on icon at bounding box center [533, 406] width 38 height 42
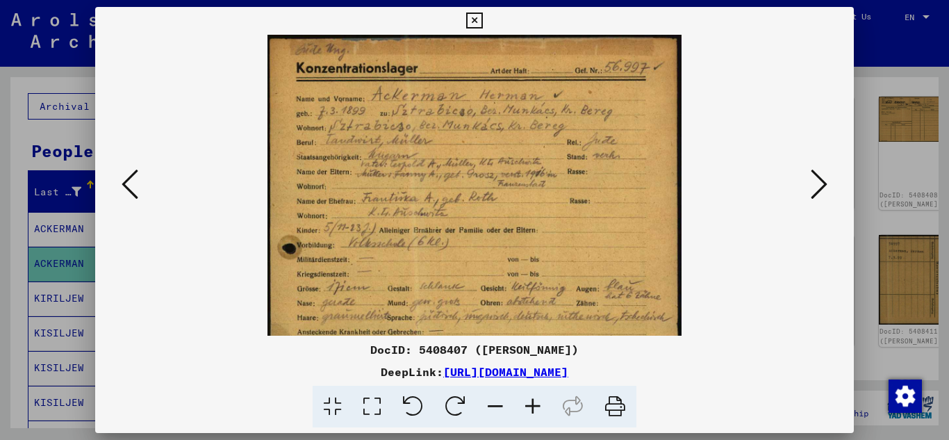
click at [532, 408] on icon at bounding box center [533, 406] width 38 height 42
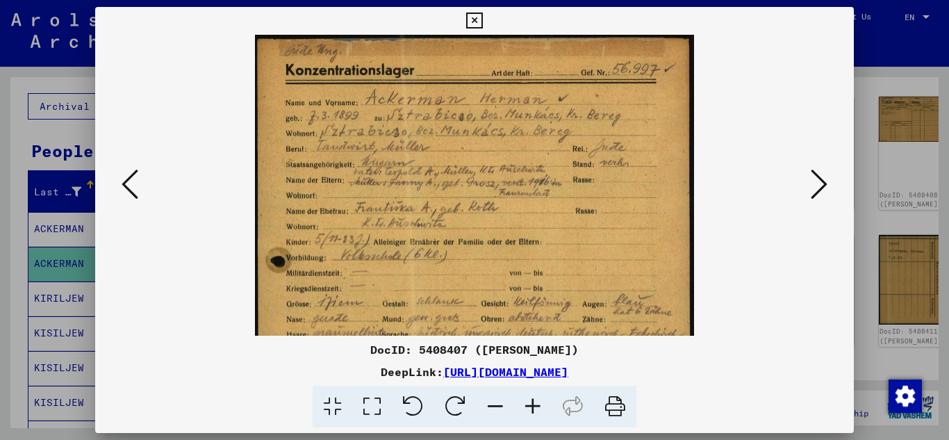
click at [532, 408] on icon at bounding box center [533, 406] width 38 height 42
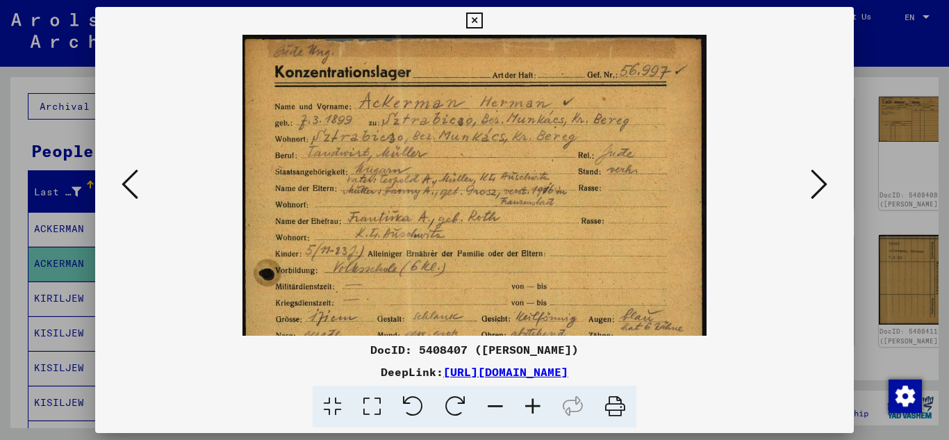
click at [532, 408] on icon at bounding box center [533, 406] width 38 height 42
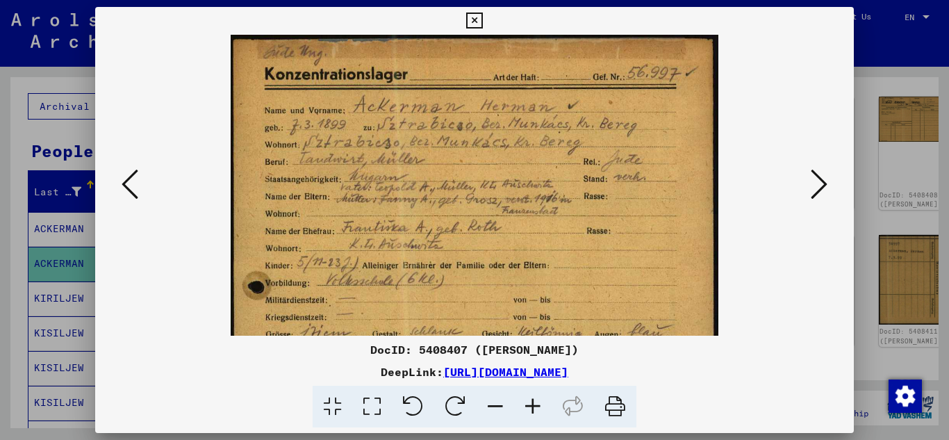
click at [532, 408] on icon at bounding box center [533, 406] width 38 height 42
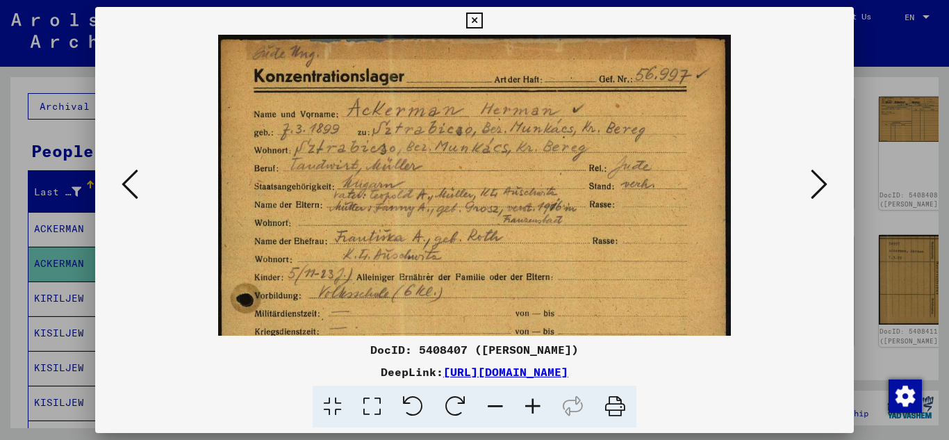
click at [532, 408] on icon at bounding box center [533, 406] width 38 height 42
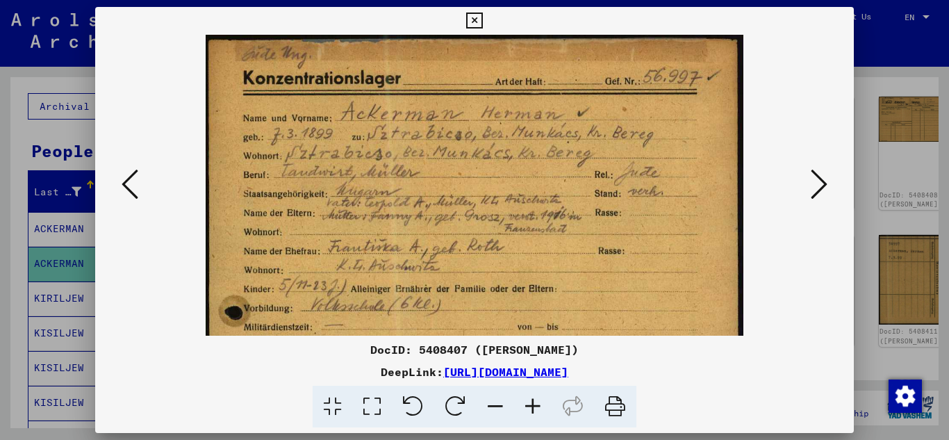
click at [532, 408] on icon at bounding box center [533, 406] width 38 height 42
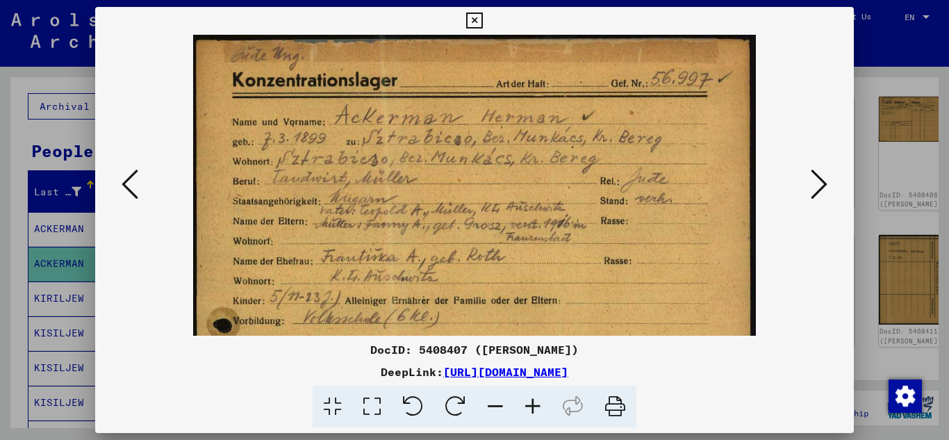
click at [532, 408] on icon at bounding box center [533, 406] width 38 height 42
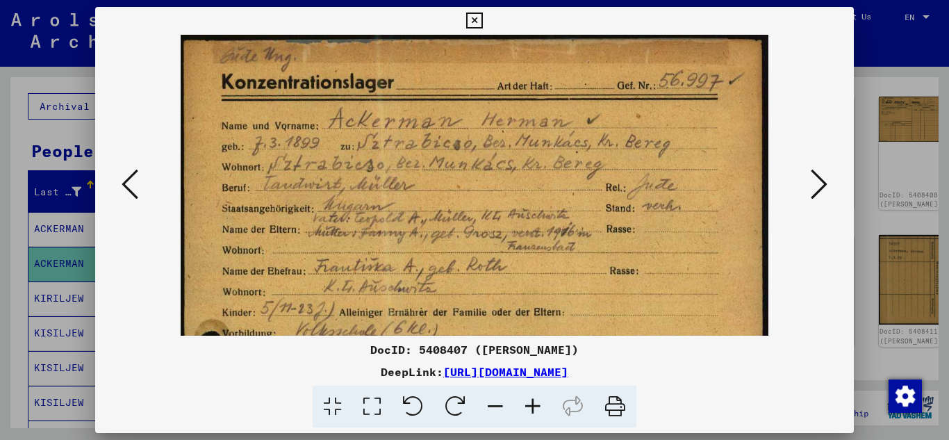
click at [532, 408] on icon at bounding box center [533, 406] width 38 height 42
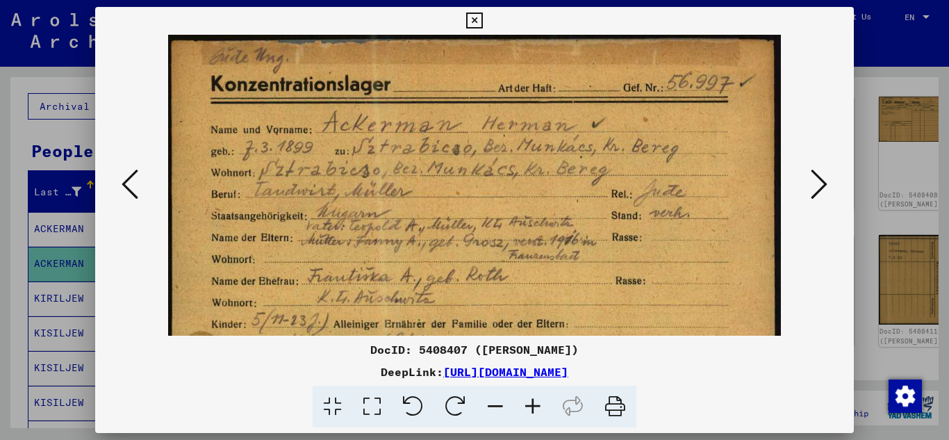
click at [477, 22] on icon at bounding box center [474, 21] width 16 height 17
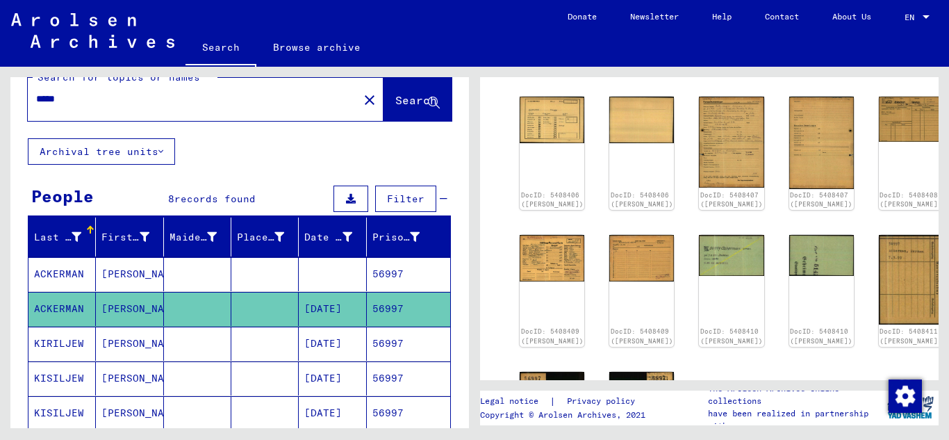
scroll to position [0, 0]
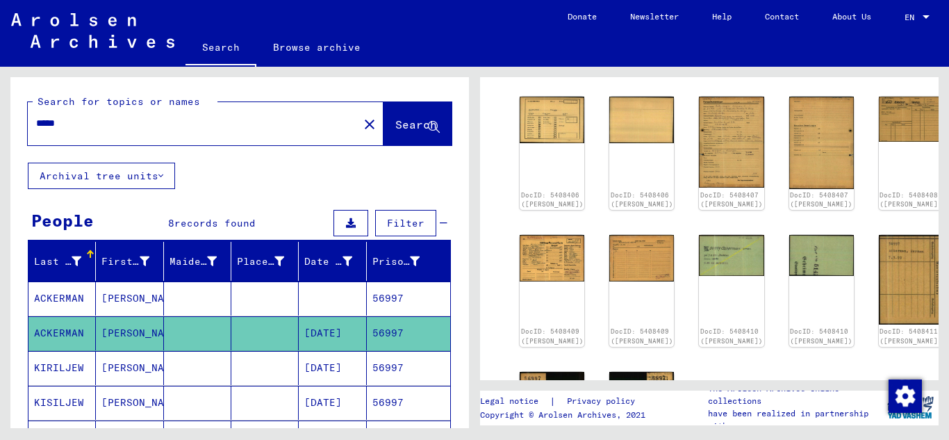
click at [85, 126] on input "*****" at bounding box center [193, 123] width 314 height 15
click at [395, 122] on span "Search" at bounding box center [416, 124] width 42 height 14
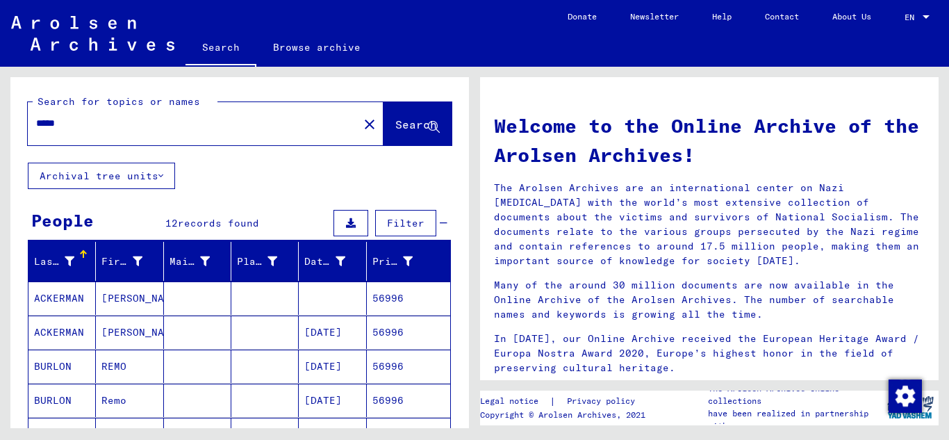
scroll to position [69, 0]
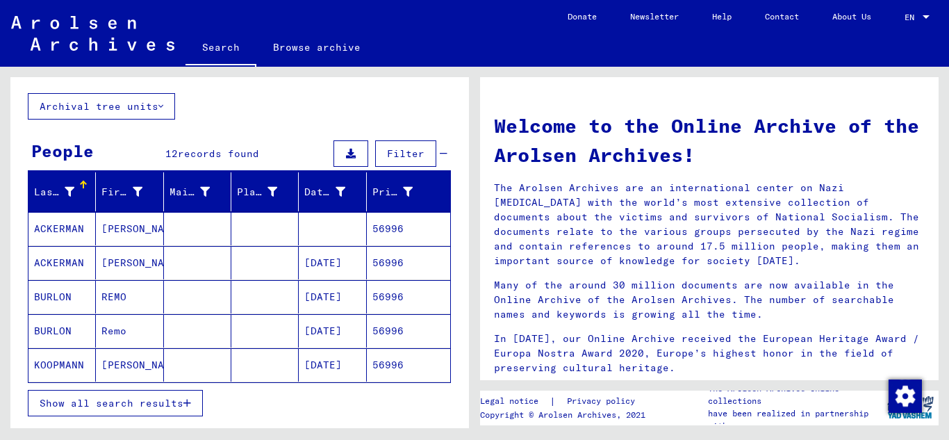
click at [391, 263] on mat-cell "56996" at bounding box center [408, 262] width 83 height 33
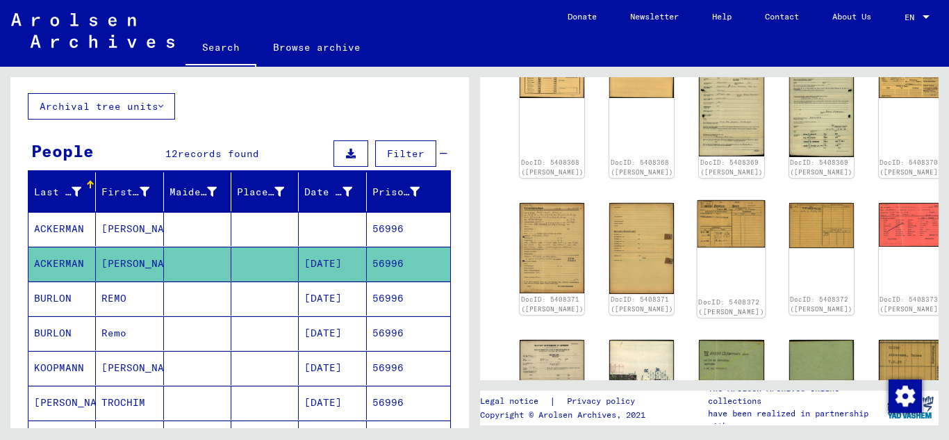
scroll to position [278, 0]
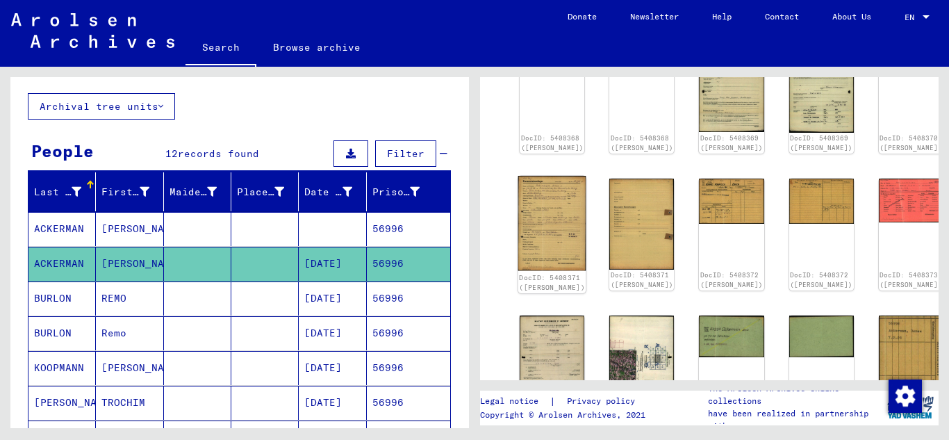
click at [542, 190] on img at bounding box center [552, 223] width 68 height 95
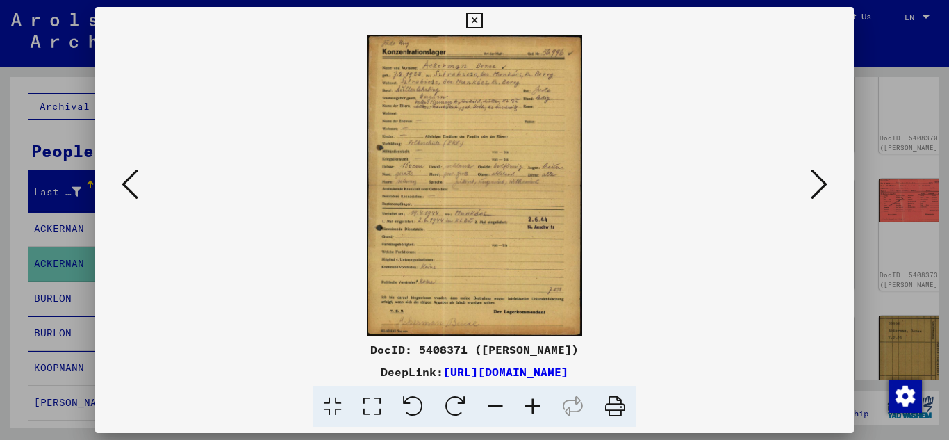
click at [528, 403] on icon at bounding box center [533, 406] width 38 height 42
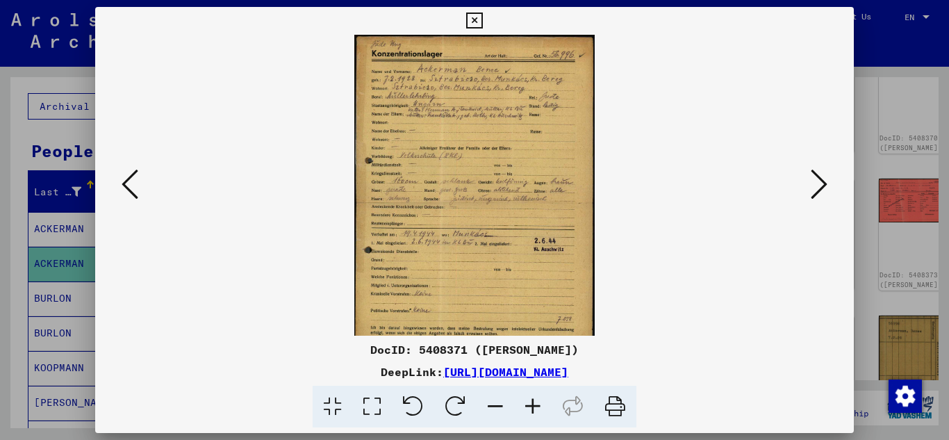
click at [528, 403] on icon at bounding box center [533, 406] width 38 height 42
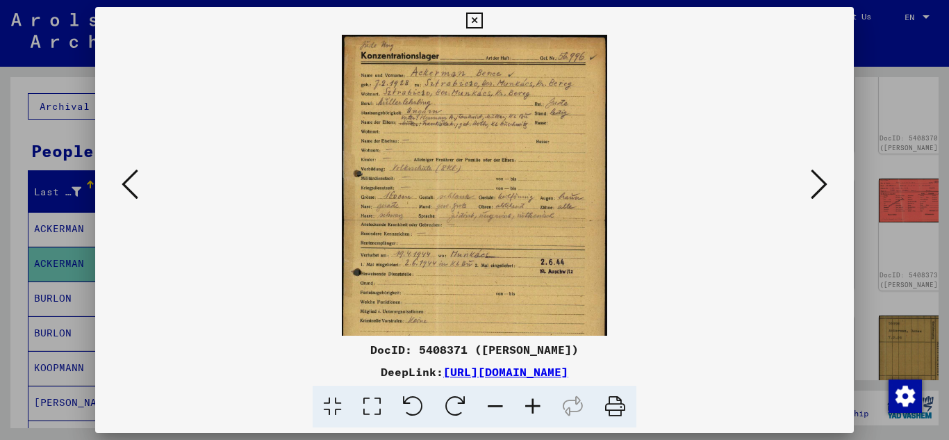
click at [528, 403] on icon at bounding box center [533, 406] width 38 height 42
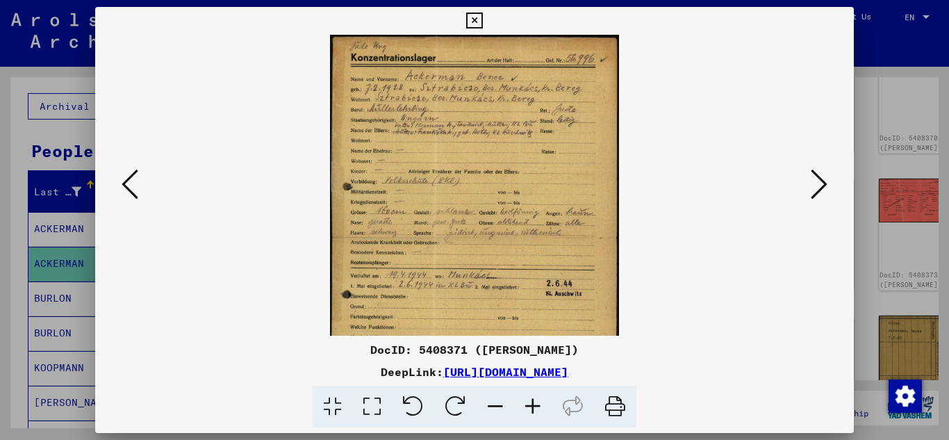
click at [528, 403] on icon at bounding box center [533, 406] width 38 height 42
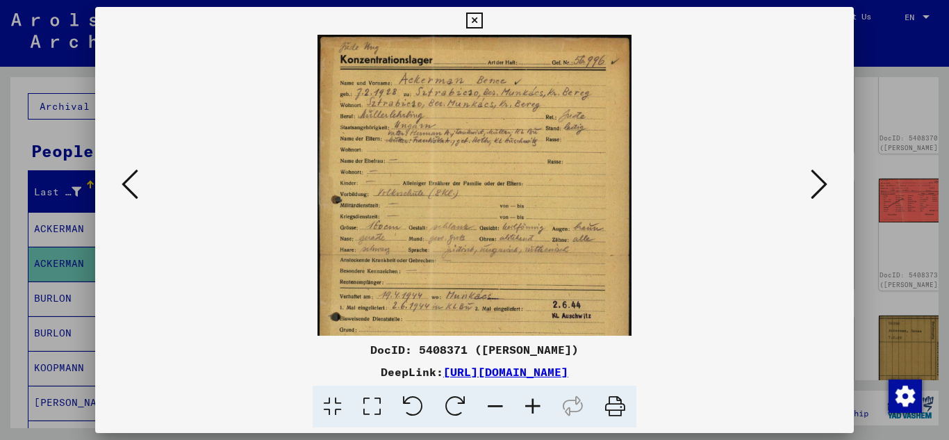
click at [528, 403] on icon at bounding box center [533, 406] width 38 height 42
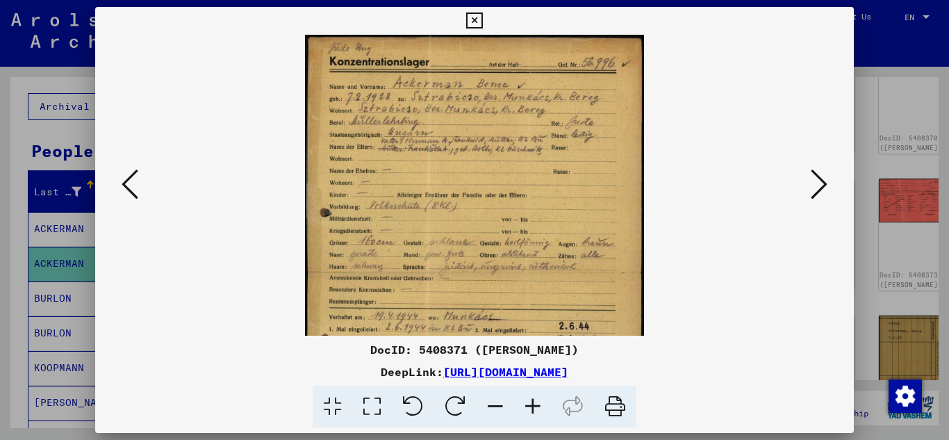
click at [528, 403] on icon at bounding box center [533, 406] width 38 height 42
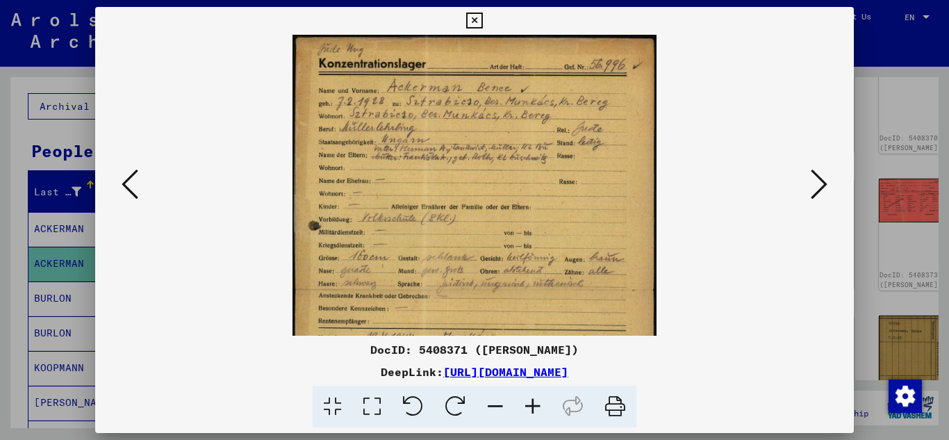
click at [528, 403] on icon at bounding box center [533, 406] width 38 height 42
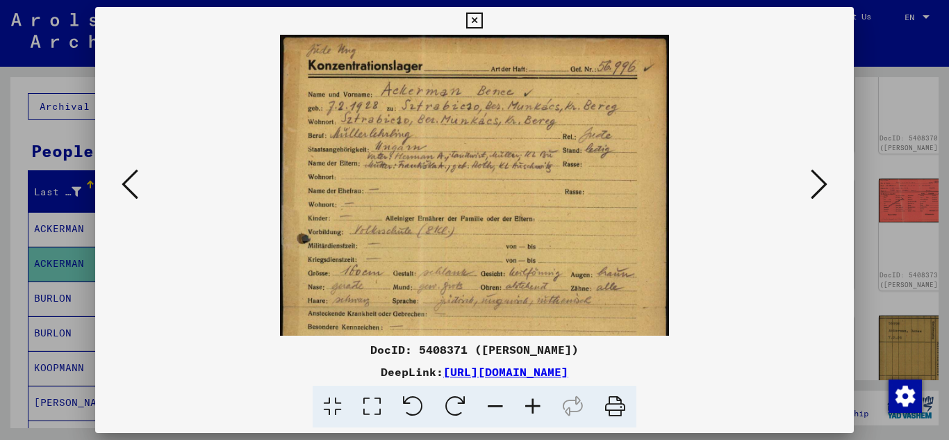
click at [528, 403] on icon at bounding box center [533, 406] width 38 height 42
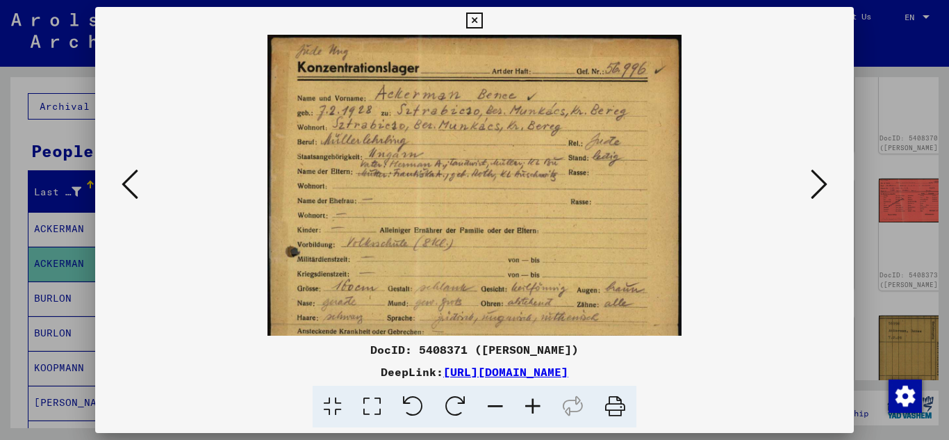
click at [528, 403] on icon at bounding box center [533, 406] width 38 height 42
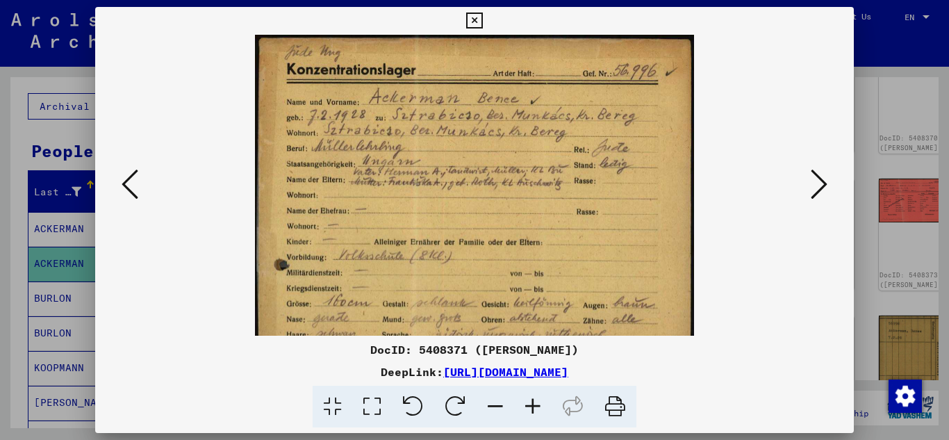
click at [528, 403] on icon at bounding box center [533, 406] width 38 height 42
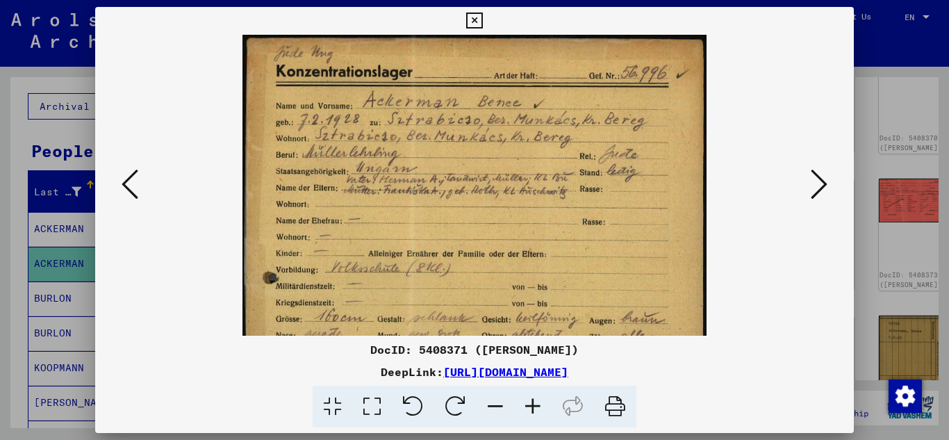
click at [528, 403] on icon at bounding box center [533, 406] width 38 height 42
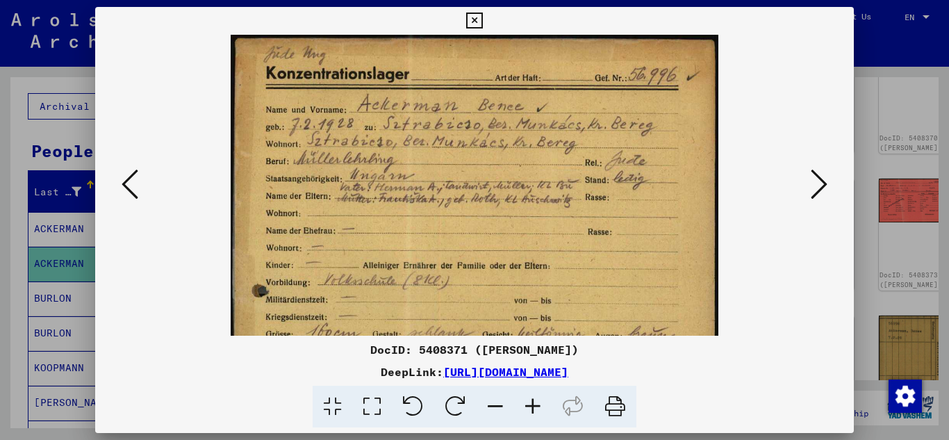
click at [528, 403] on icon at bounding box center [533, 406] width 38 height 42
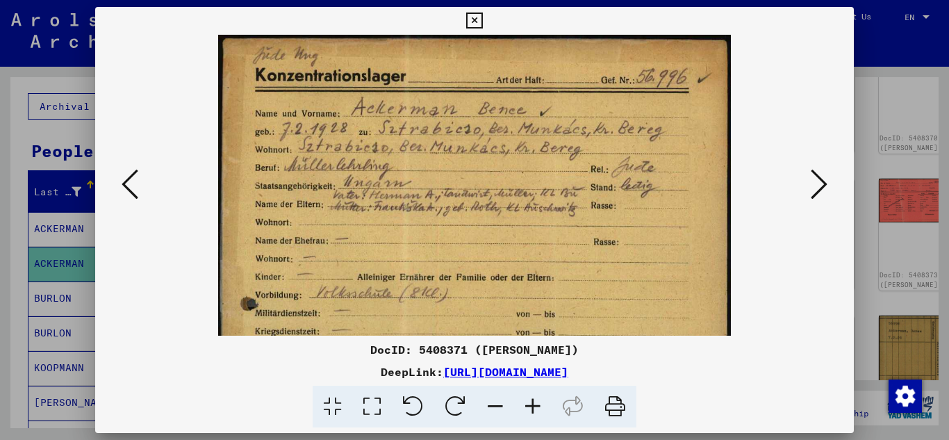
click at [528, 403] on icon at bounding box center [533, 406] width 38 height 42
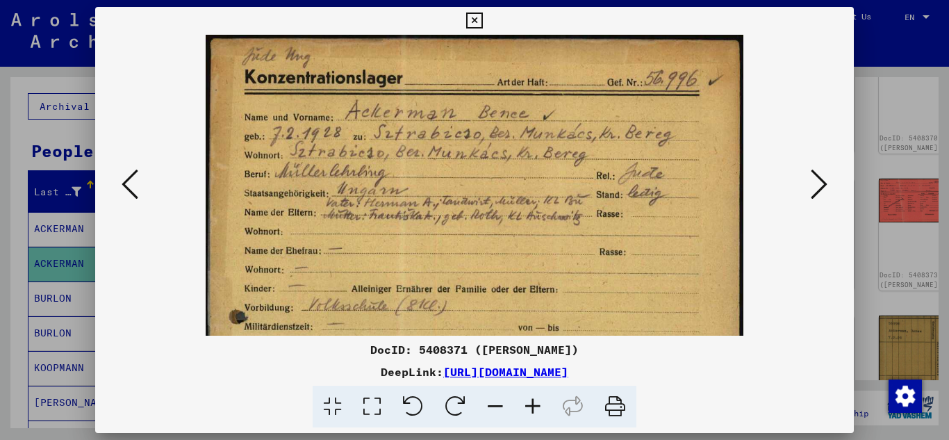
click at [528, 403] on icon at bounding box center [533, 406] width 38 height 42
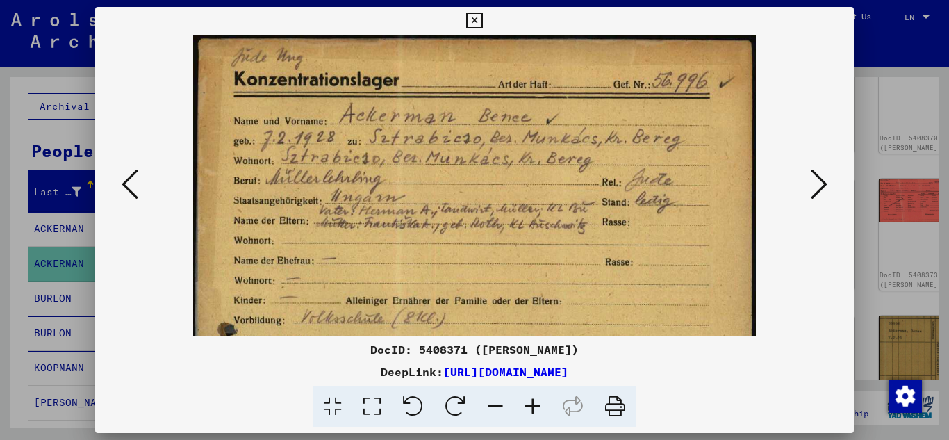
click at [528, 403] on icon at bounding box center [533, 406] width 38 height 42
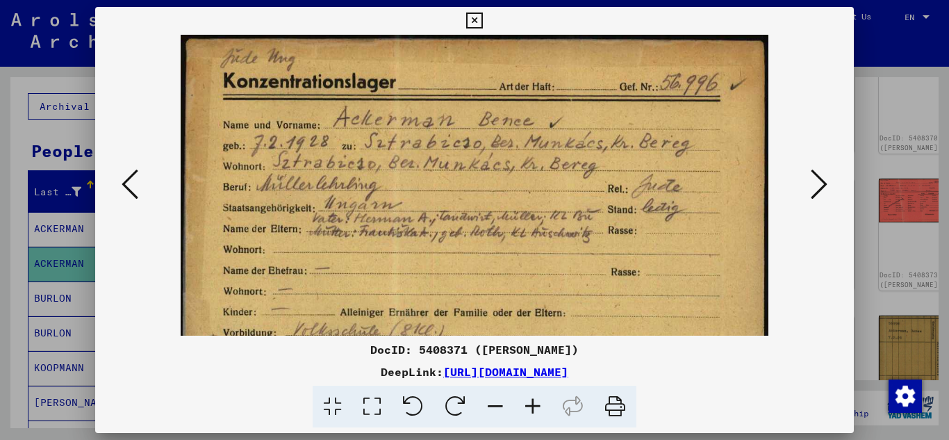
click at [528, 403] on icon at bounding box center [533, 406] width 38 height 42
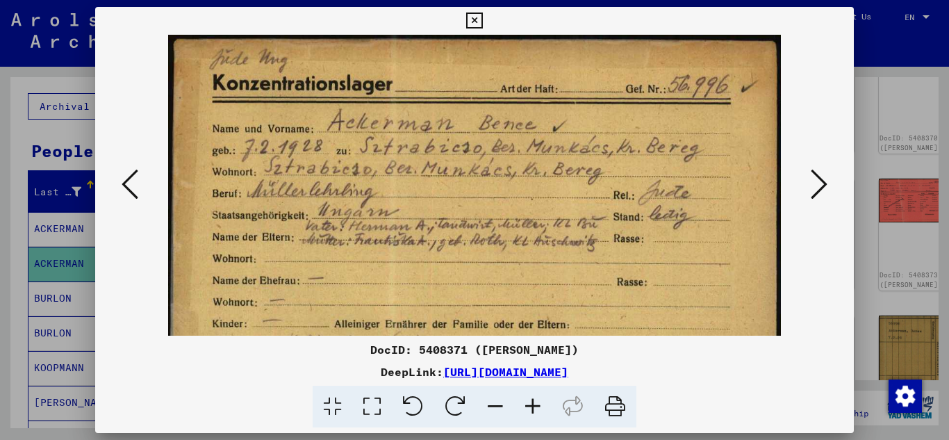
click at [528, 403] on icon at bounding box center [533, 406] width 38 height 42
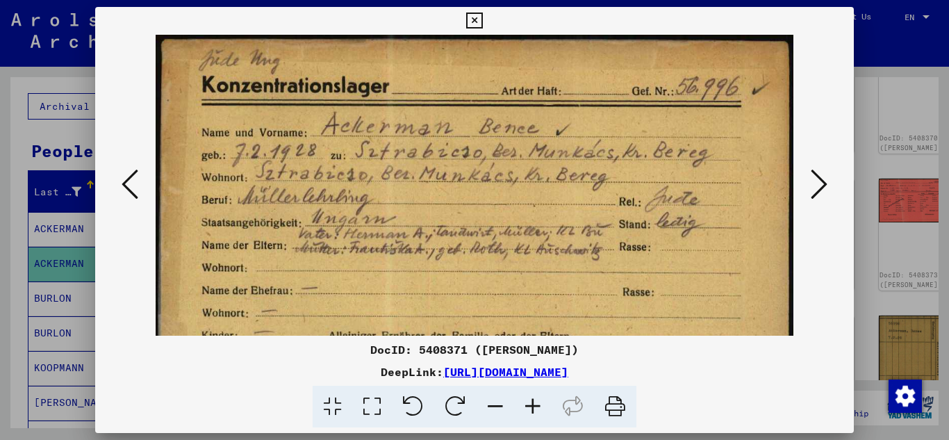
click at [475, 21] on icon at bounding box center [474, 21] width 16 height 17
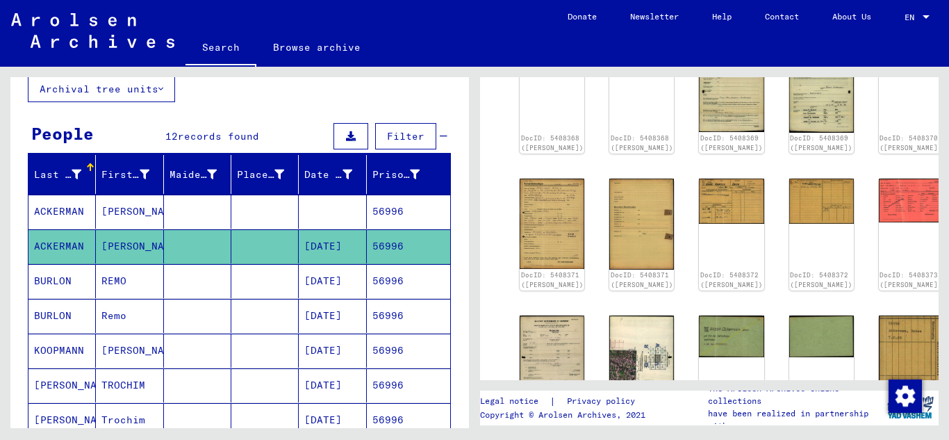
scroll to position [0, 0]
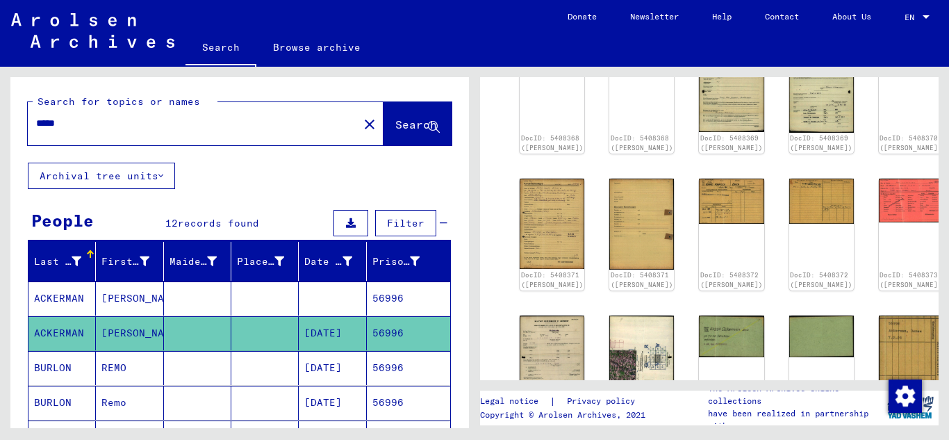
click at [101, 116] on input "*****" at bounding box center [193, 123] width 314 height 15
type input "*****"
click at [394, 115] on button "Search" at bounding box center [417, 123] width 68 height 43
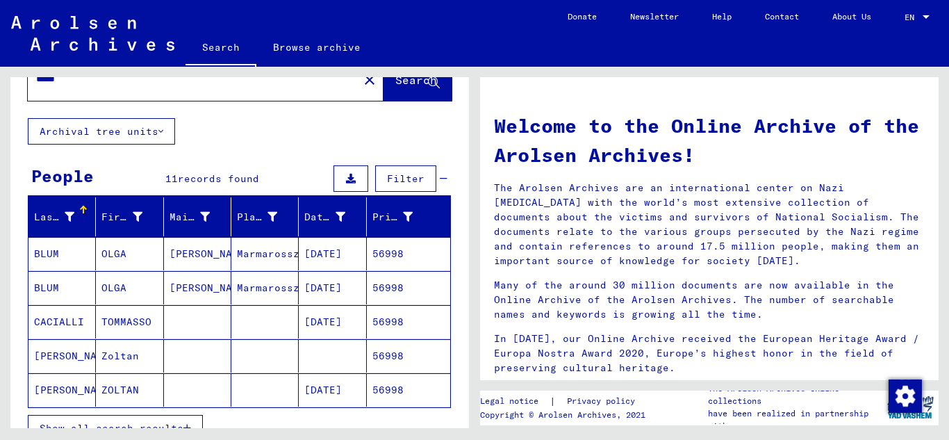
scroll to position [69, 0]
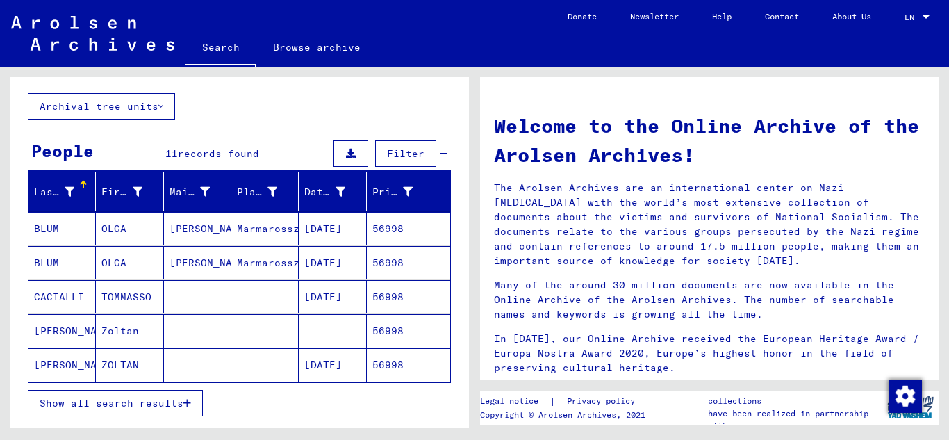
click at [176, 401] on span "Show all search results" at bounding box center [112, 403] width 144 height 13
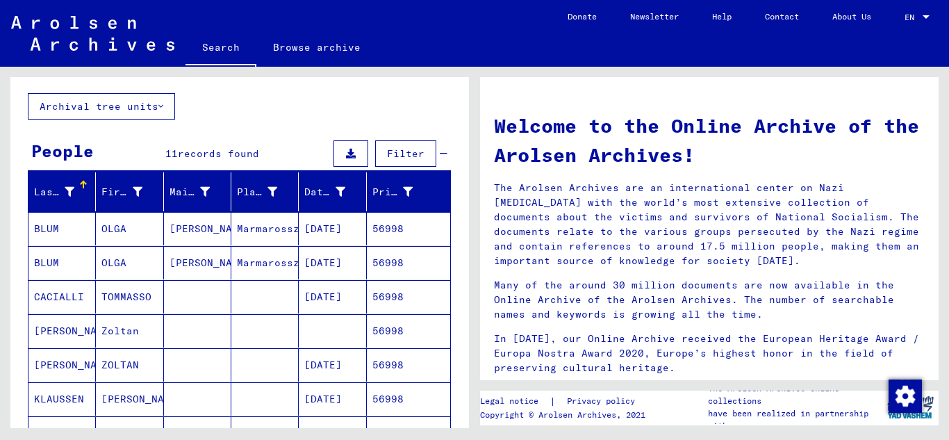
click at [415, 354] on mat-cell "56998" at bounding box center [408, 364] width 83 height 33
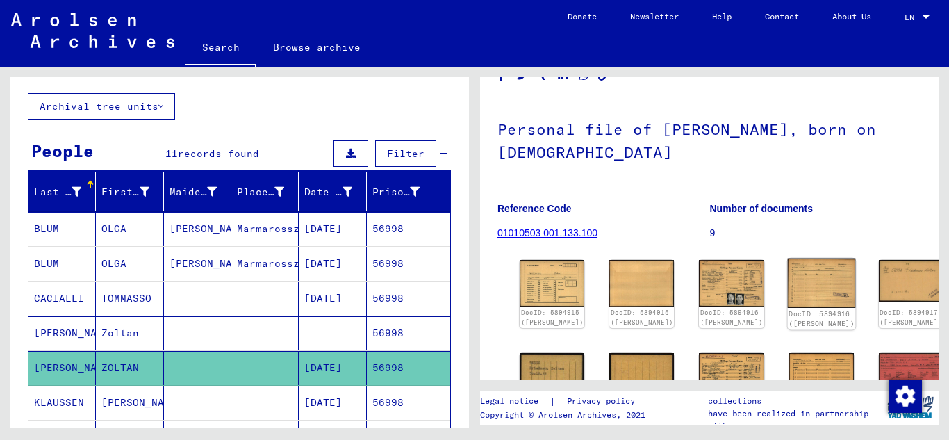
scroll to position [69, 0]
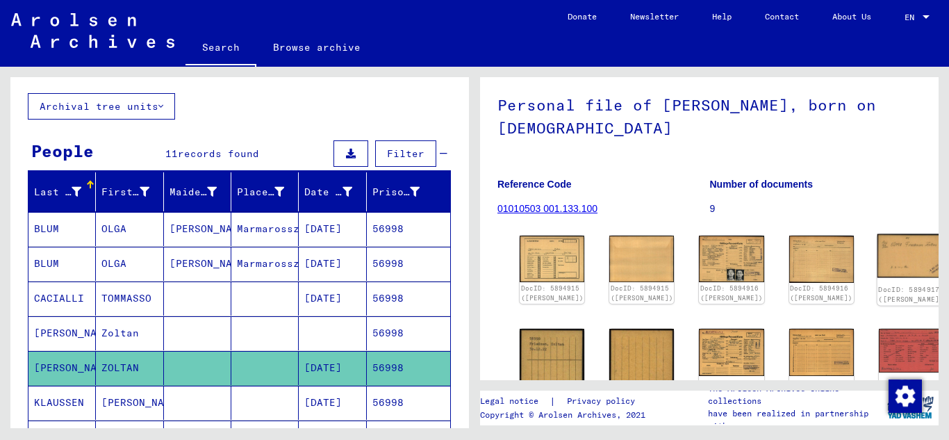
click at [876, 270] on img at bounding box center [910, 256] width 68 height 44
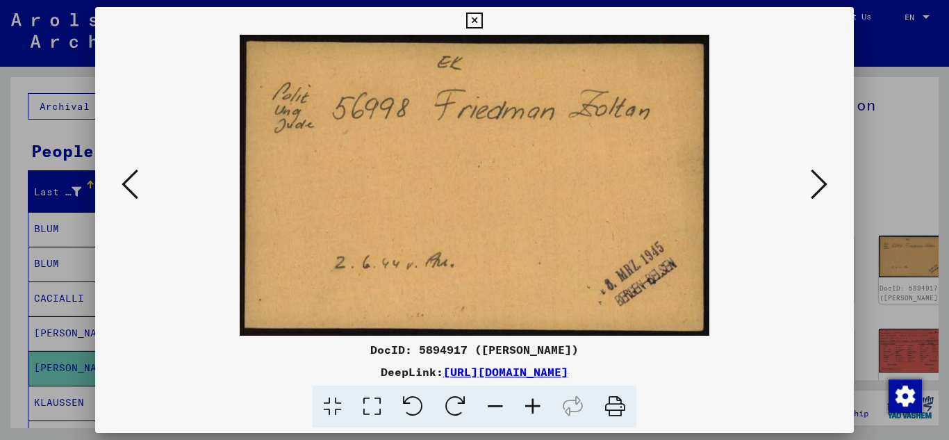
click at [460, 18] on div "DocID: 5894917 ([PERSON_NAME]) DeepLink: [URL][DOMAIN_NAME]" at bounding box center [474, 217] width 759 height 421
click at [474, 11] on button at bounding box center [474, 21] width 24 height 28
